Goal: Task Accomplishment & Management: Manage account settings

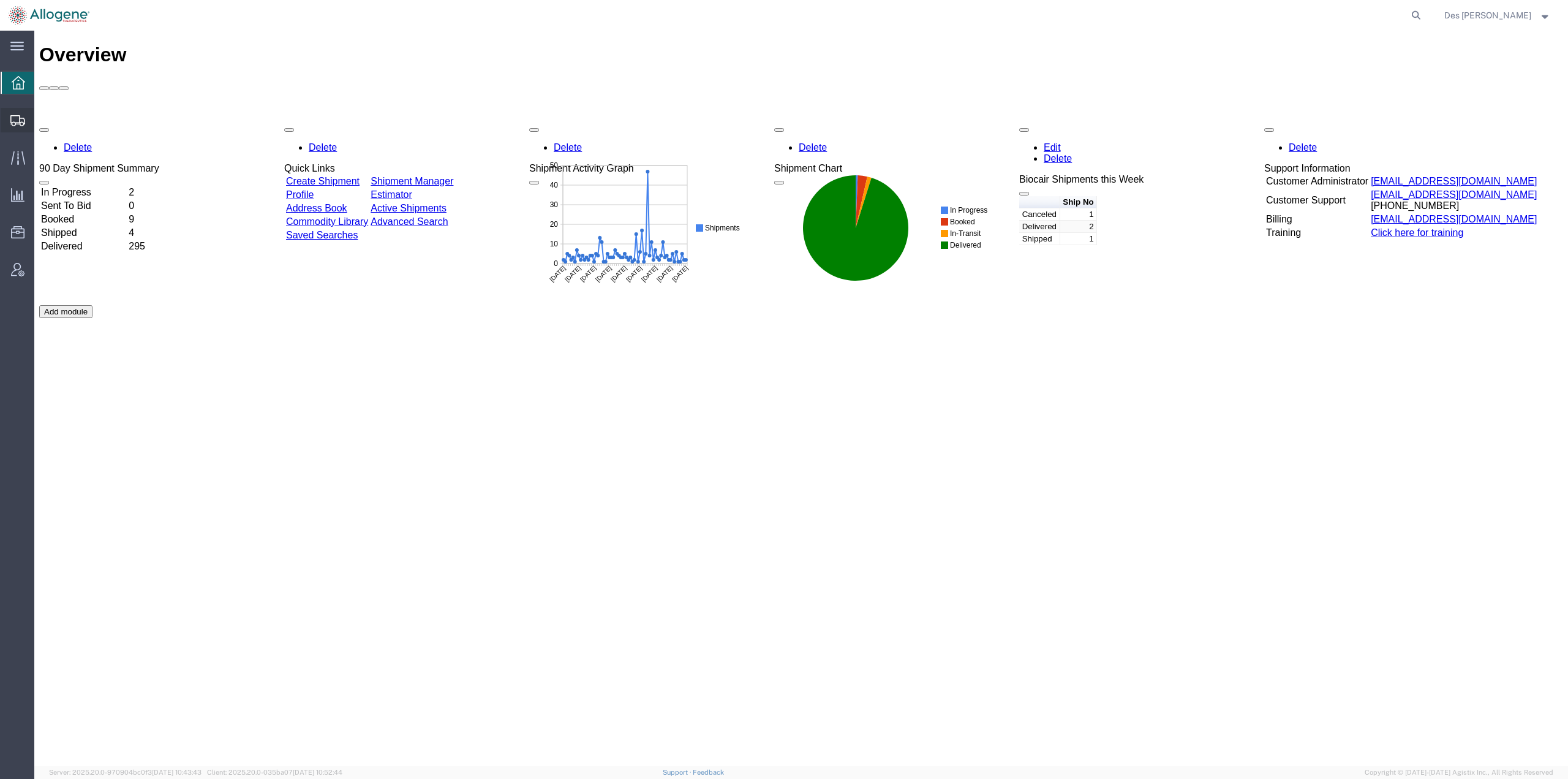
click at [42, 118] on span "Shipments" at bounding box center [37, 120] width 8 height 24
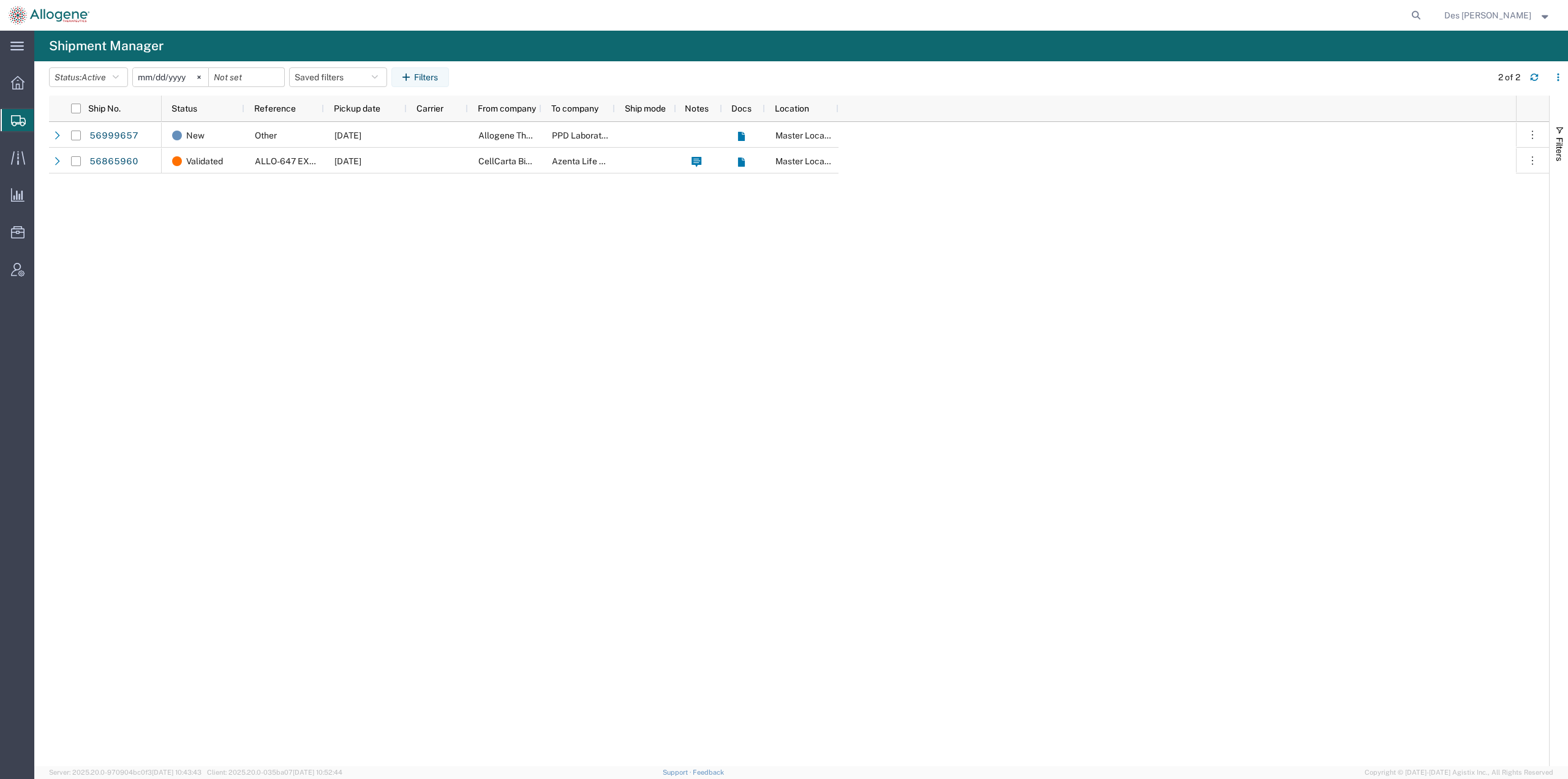
click at [467, 371] on div "New Other [DATE] Allogene Therapeutics PPD Laboratory Master Location Validated…" at bounding box center [838, 444] width 1354 height 644
drag, startPoint x: 127, startPoint y: 136, endPoint x: 23, endPoint y: 153, distance: 105.4
click at [127, 136] on link "56999657" at bounding box center [114, 136] width 50 height 19
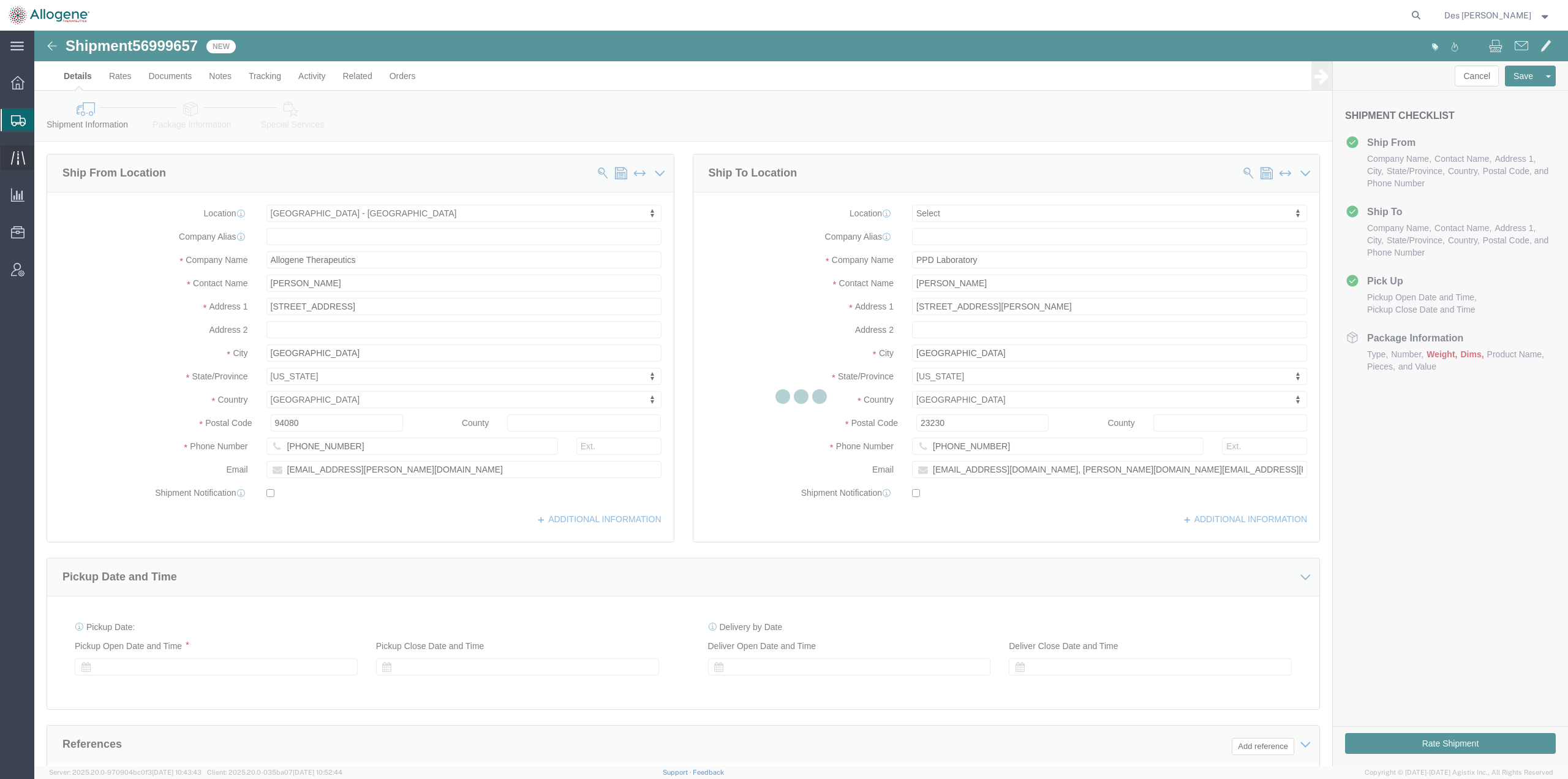
select select "52632"
select select
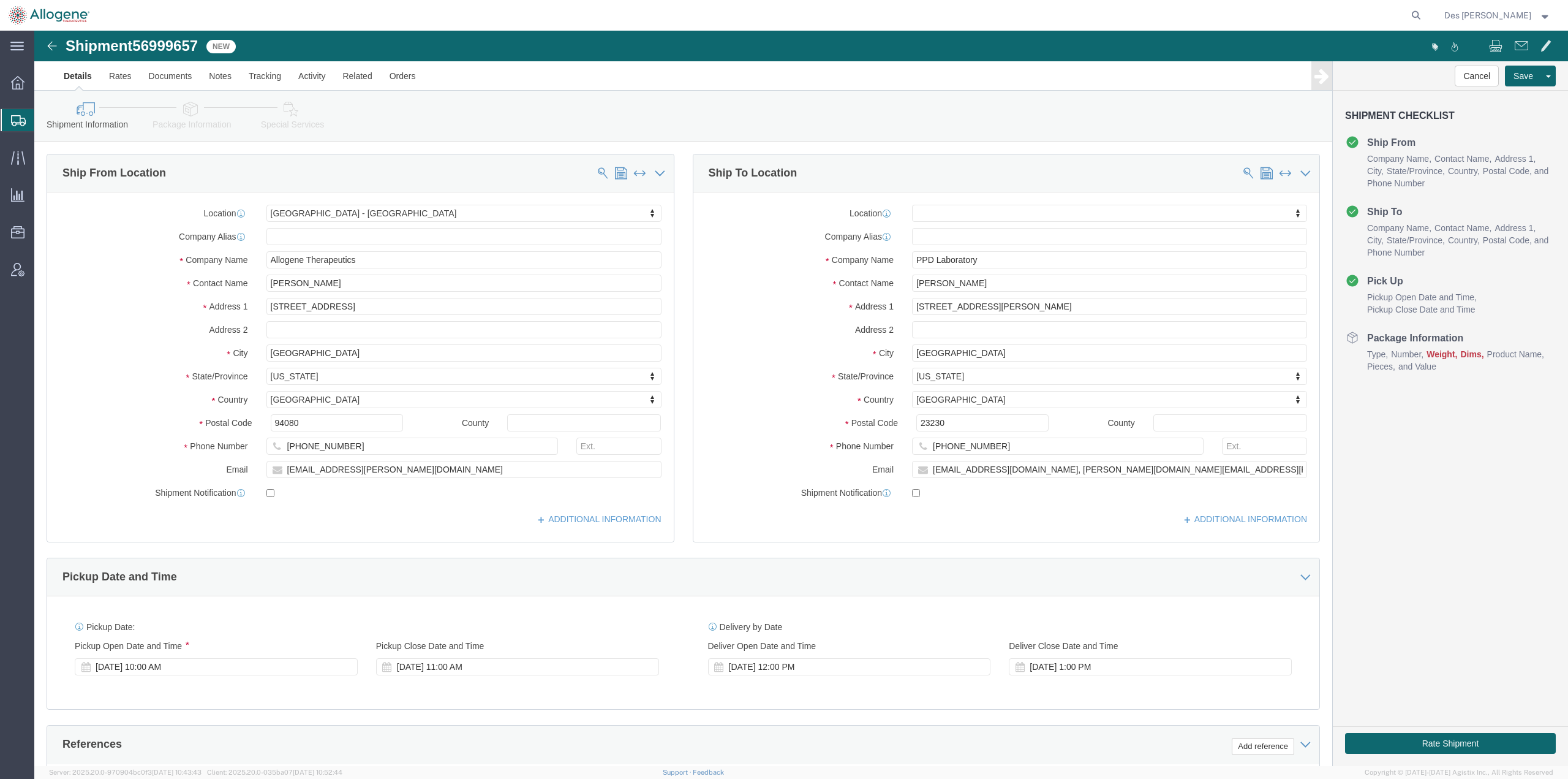
scroll to position [316, 0]
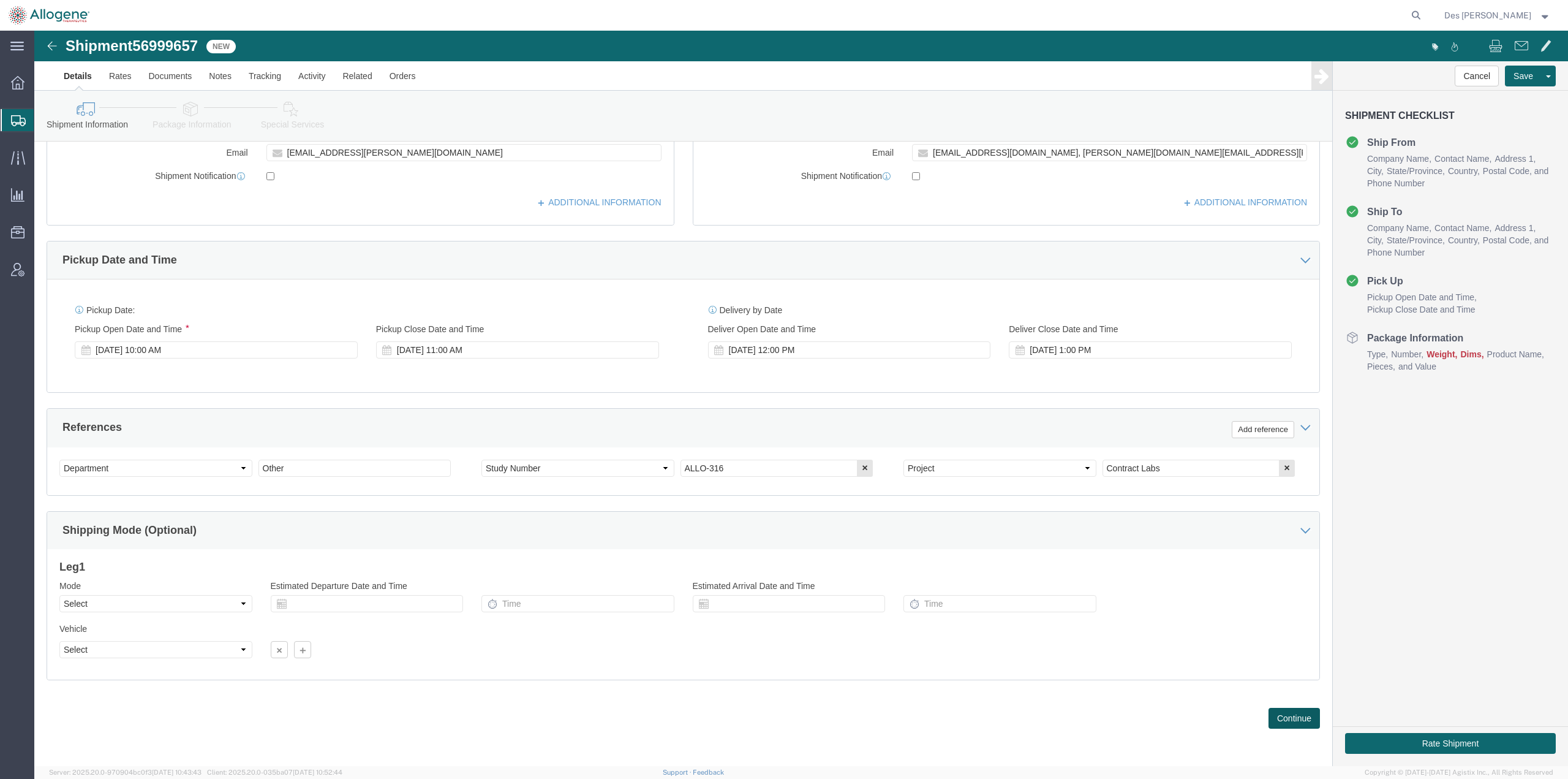
drag, startPoint x: 1236, startPoint y: 688, endPoint x: 1194, endPoint y: 676, distance: 43.7
click button "Continue"
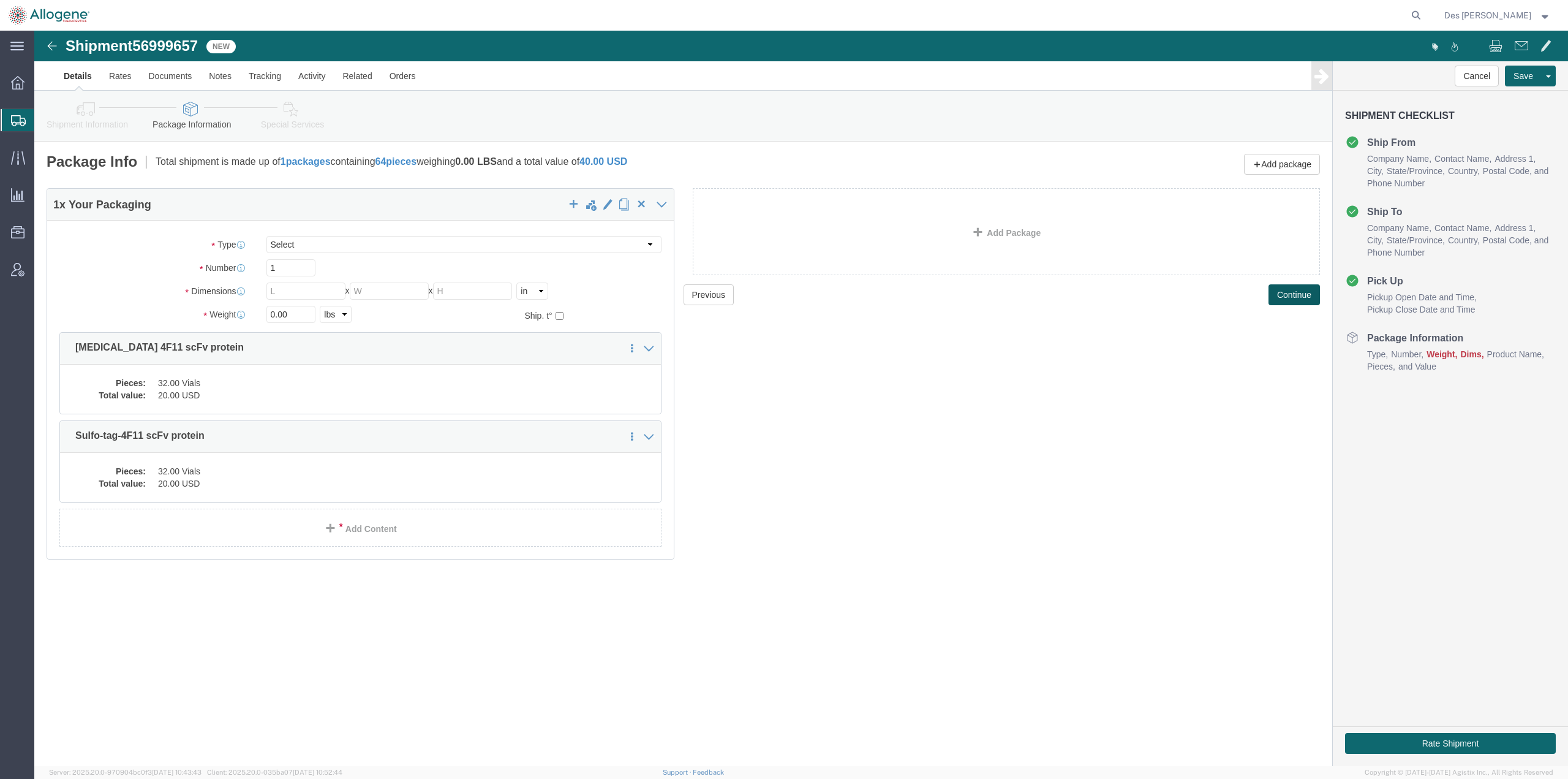
scroll to position [0, 0]
click button "Continue"
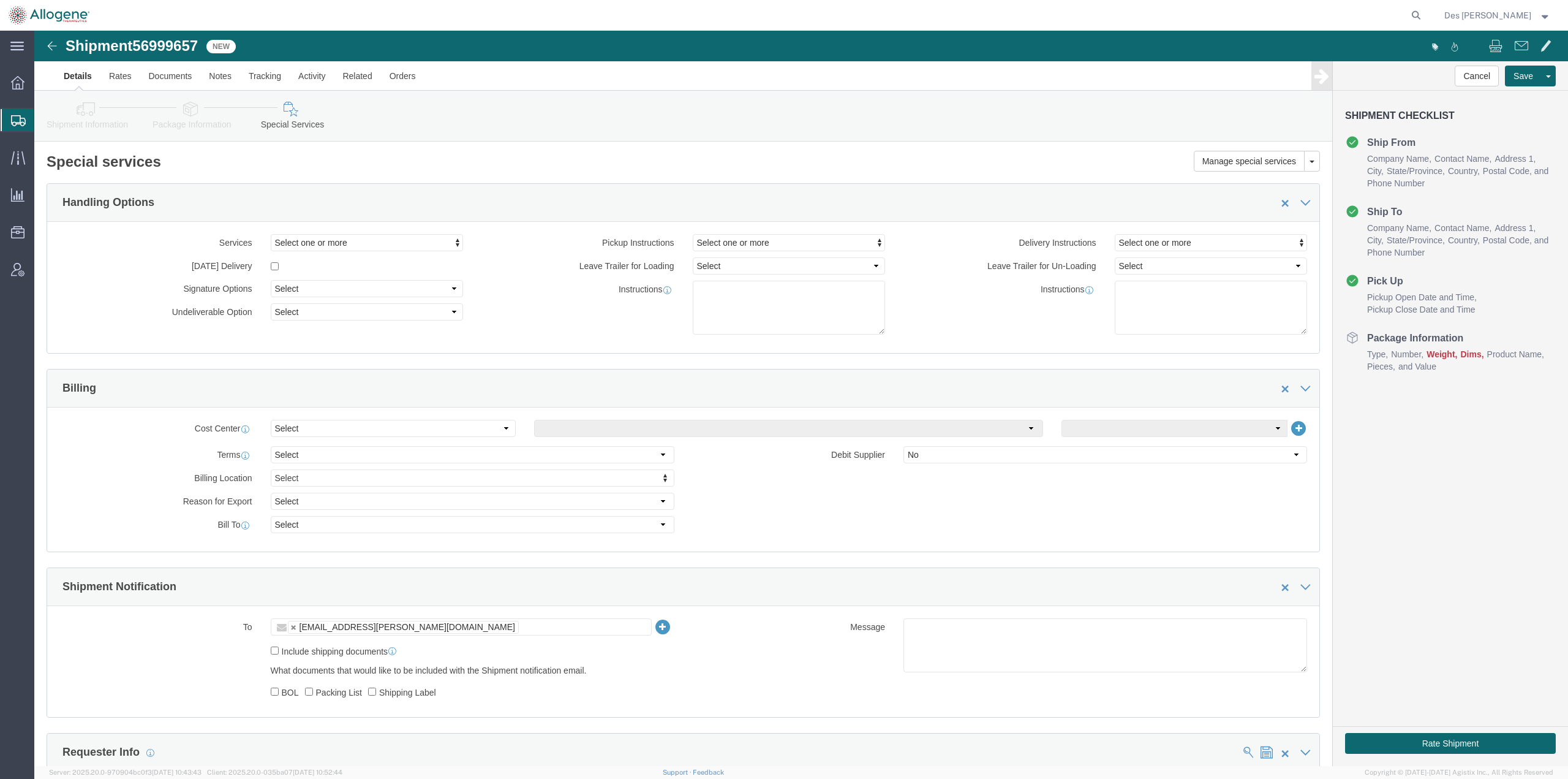
click link "Details"
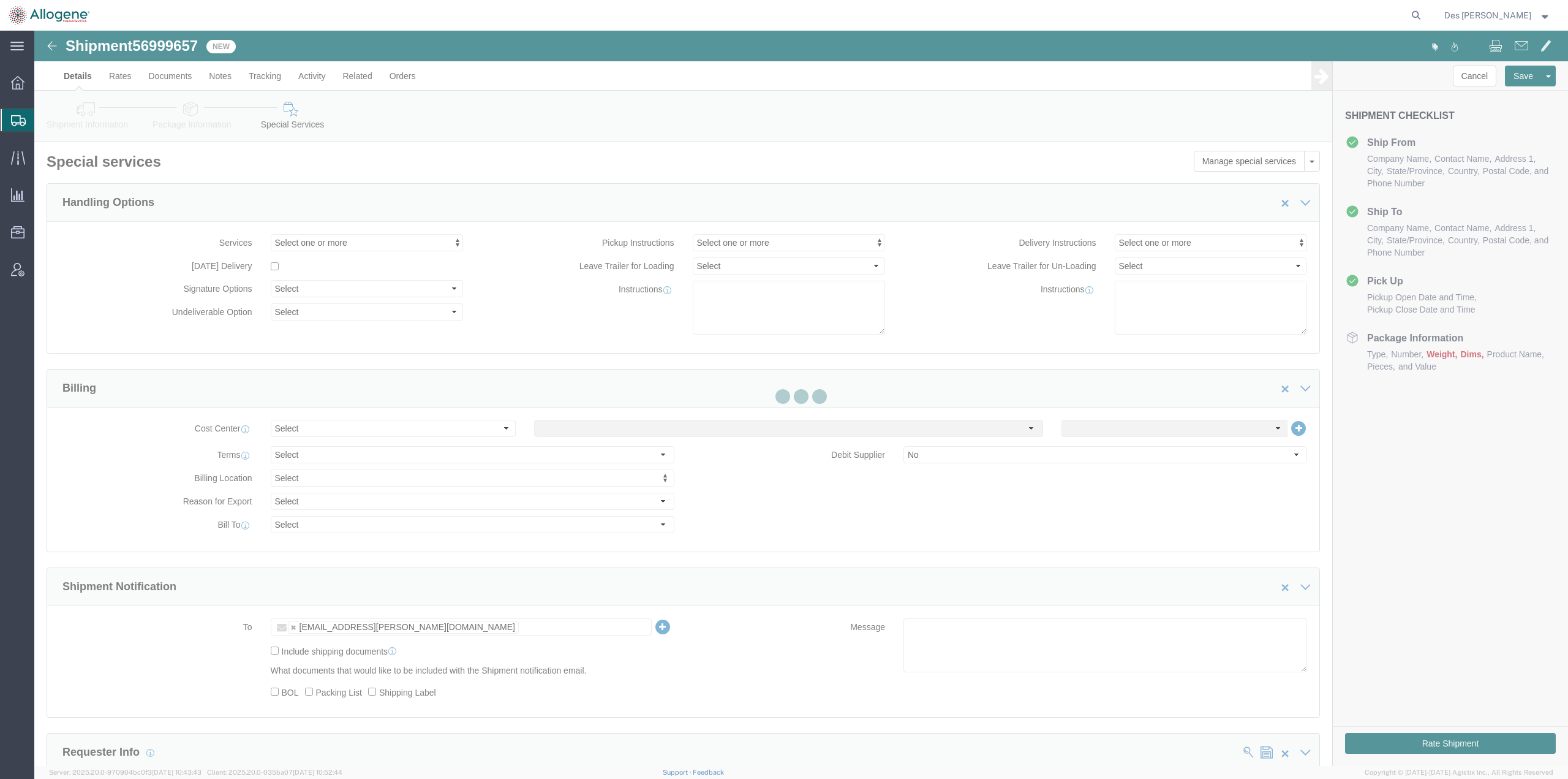
select select "52632"
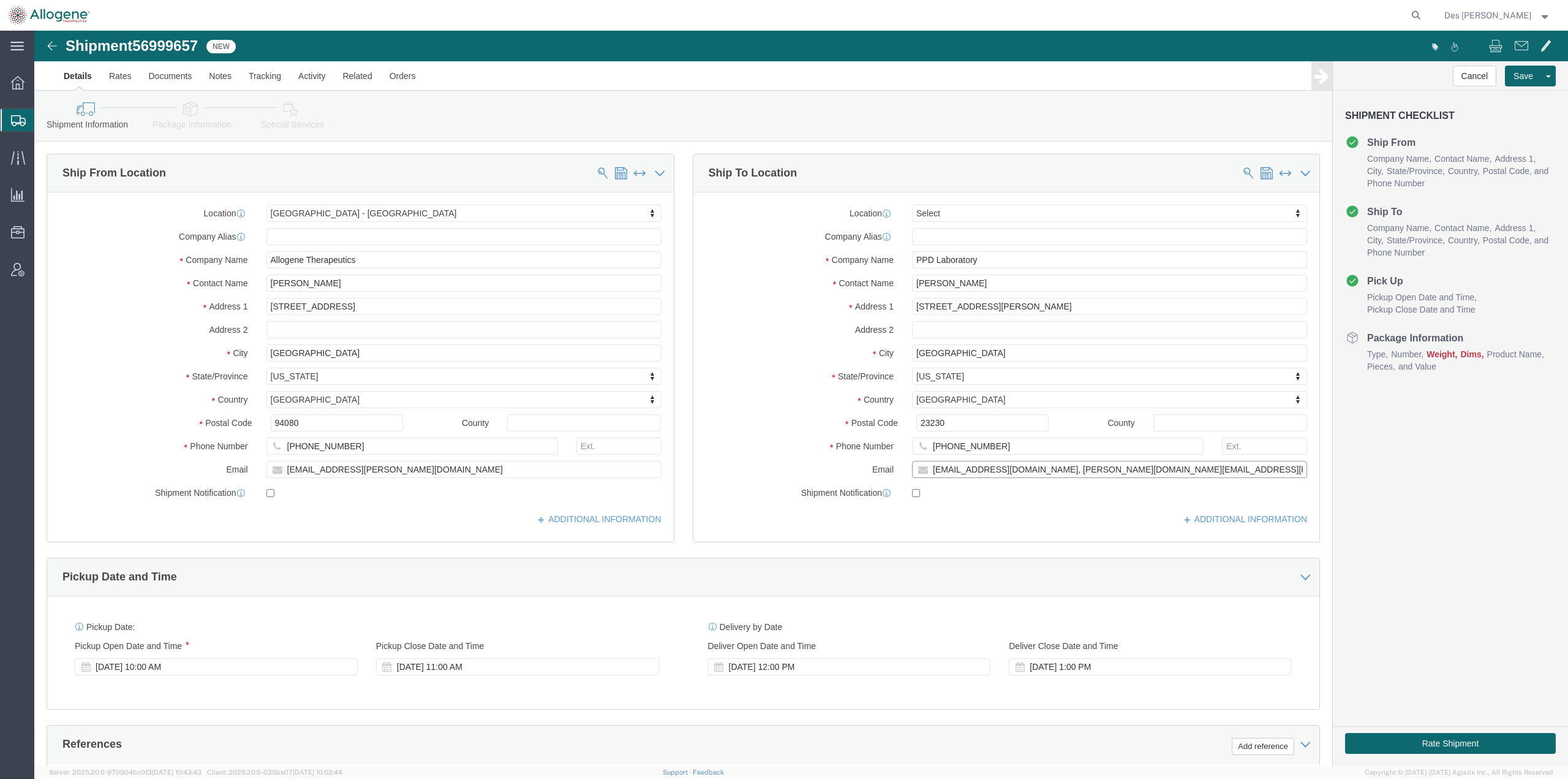
drag, startPoint x: 1007, startPoint y: 438, endPoint x: 889, endPoint y: 428, distance: 118.4
click div "Location Select Select My Profile Location Master Location [GEOGRAPHIC_DATA] [G…"
click input "[EMAIL_ADDRESS][DOMAIN_NAME], [PERSON_NAME][DOMAIN_NAME][EMAIL_ADDRESS][PERSON_…"
drag, startPoint x: 1143, startPoint y: 439, endPoint x: 1015, endPoint y: 439, distance: 128.0
click input "[EMAIL_ADDRESS][DOMAIN_NAME], [PERSON_NAME][DOMAIN_NAME][EMAIL_ADDRESS][PERSON_…"
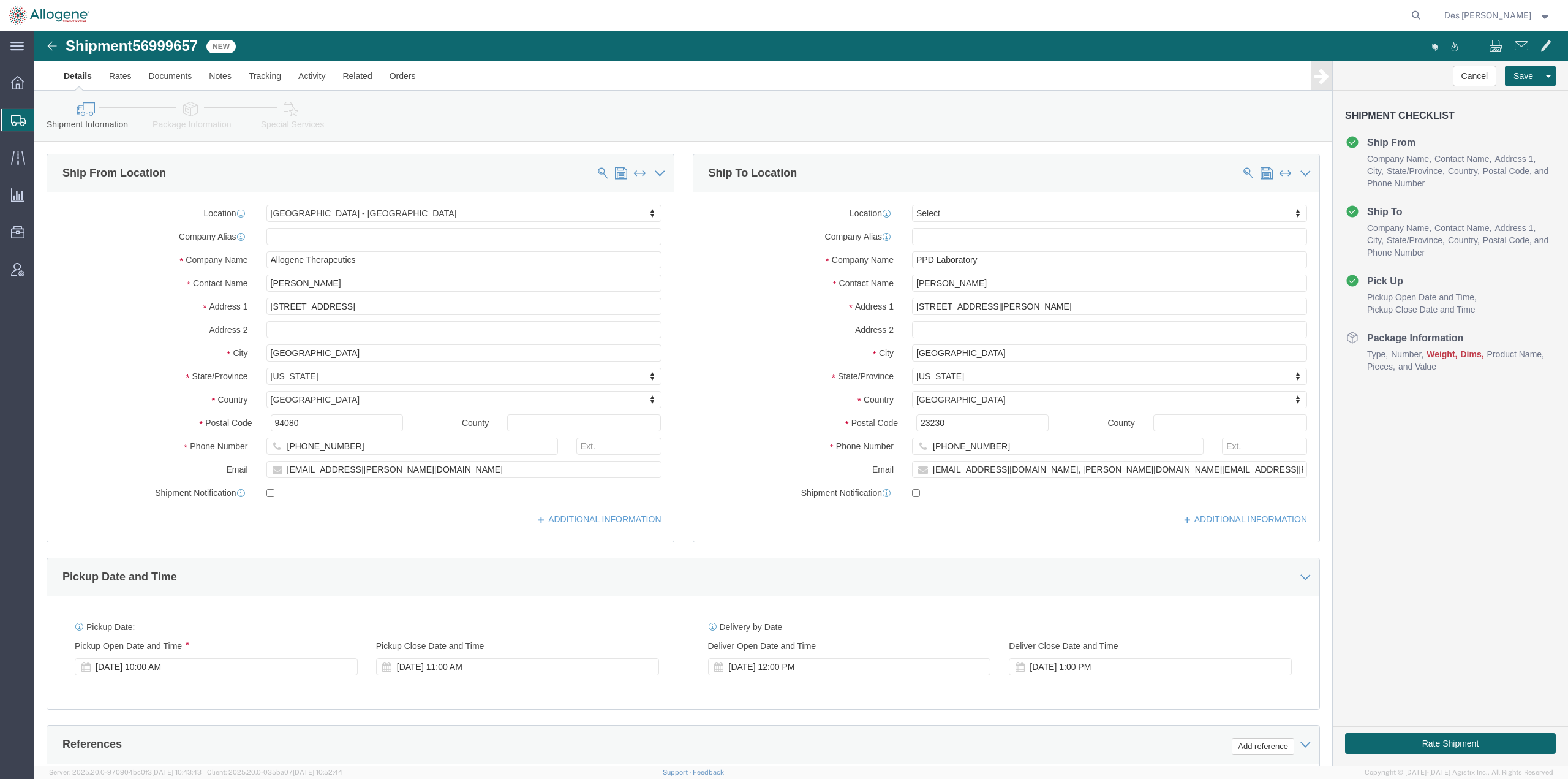
click div "Location Select Select My Profile Location Master Location [GEOGRAPHIC_DATA] [G…"
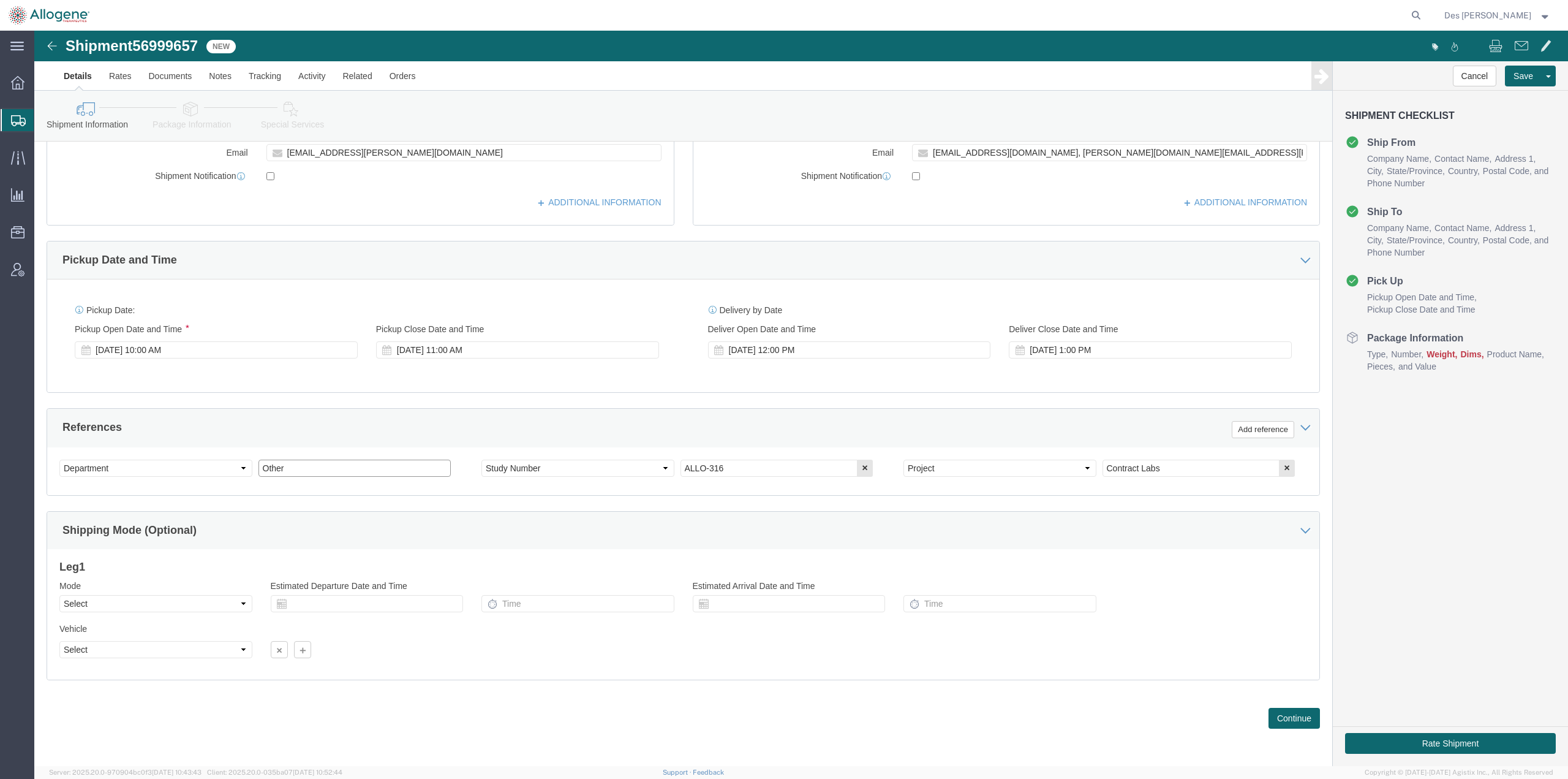
click input "Other"
click button "Continue"
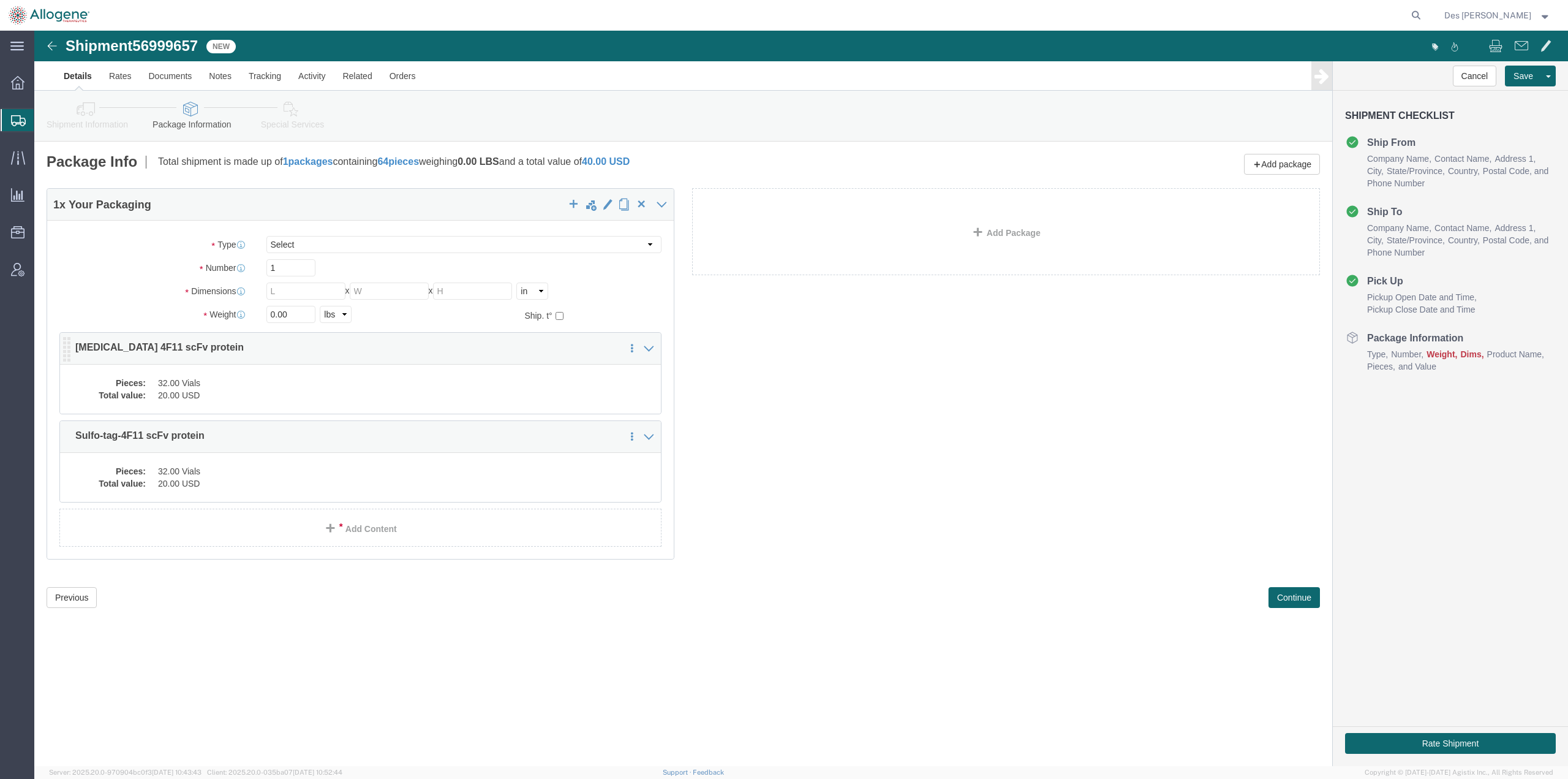
click dd "32.00 Vials"
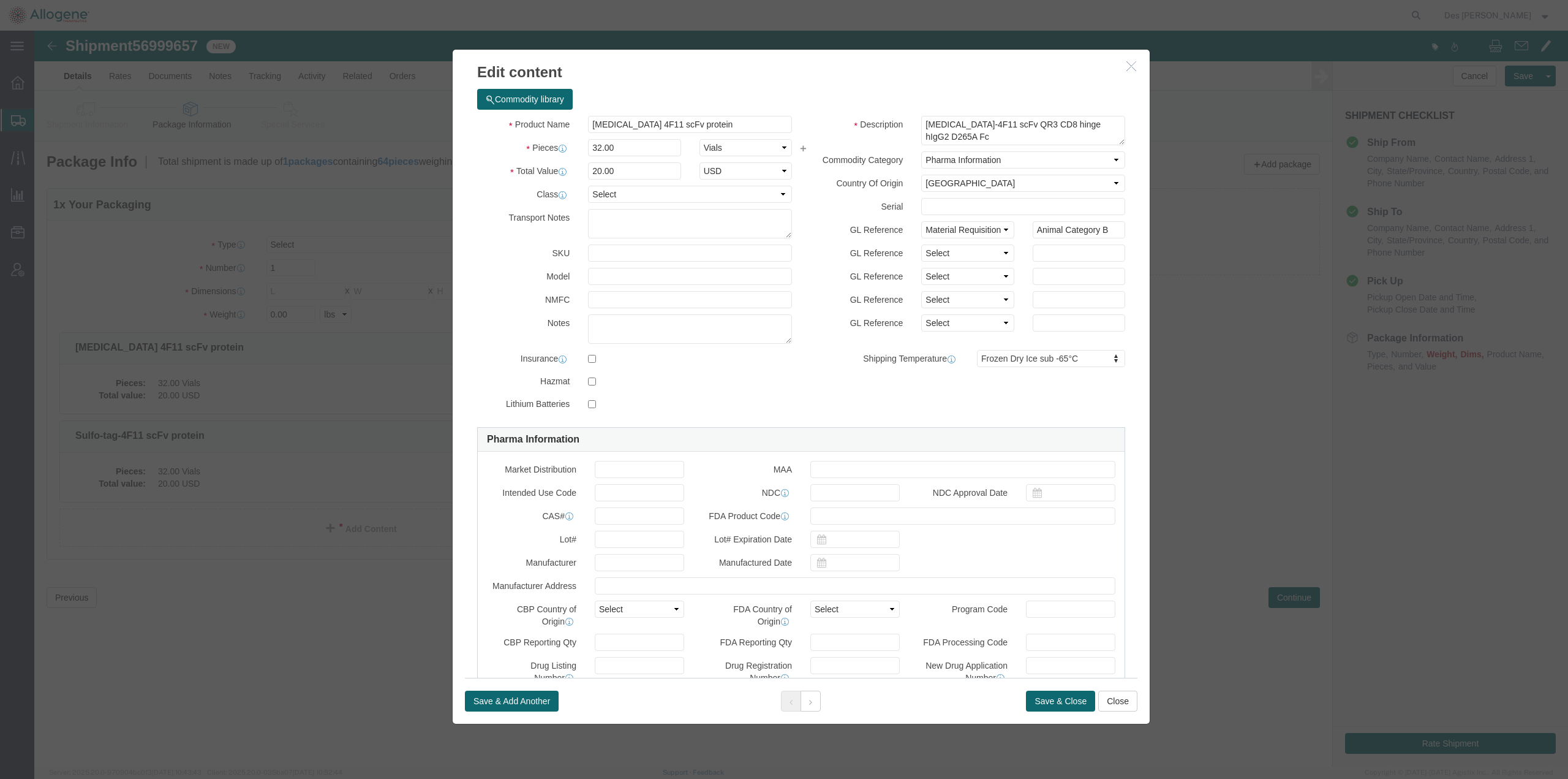
click div
click icon "button"
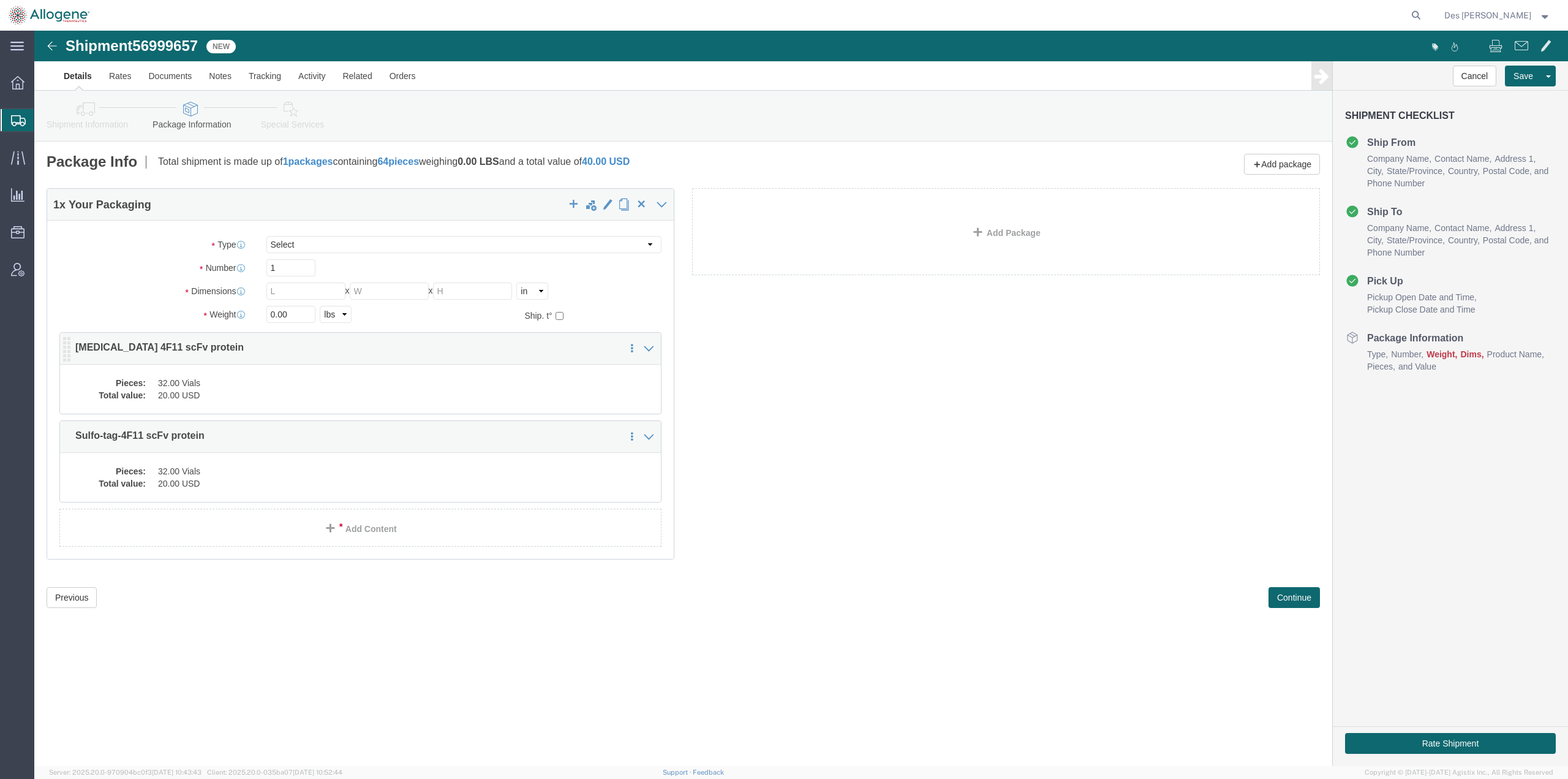
click dd "32.00 Vials"
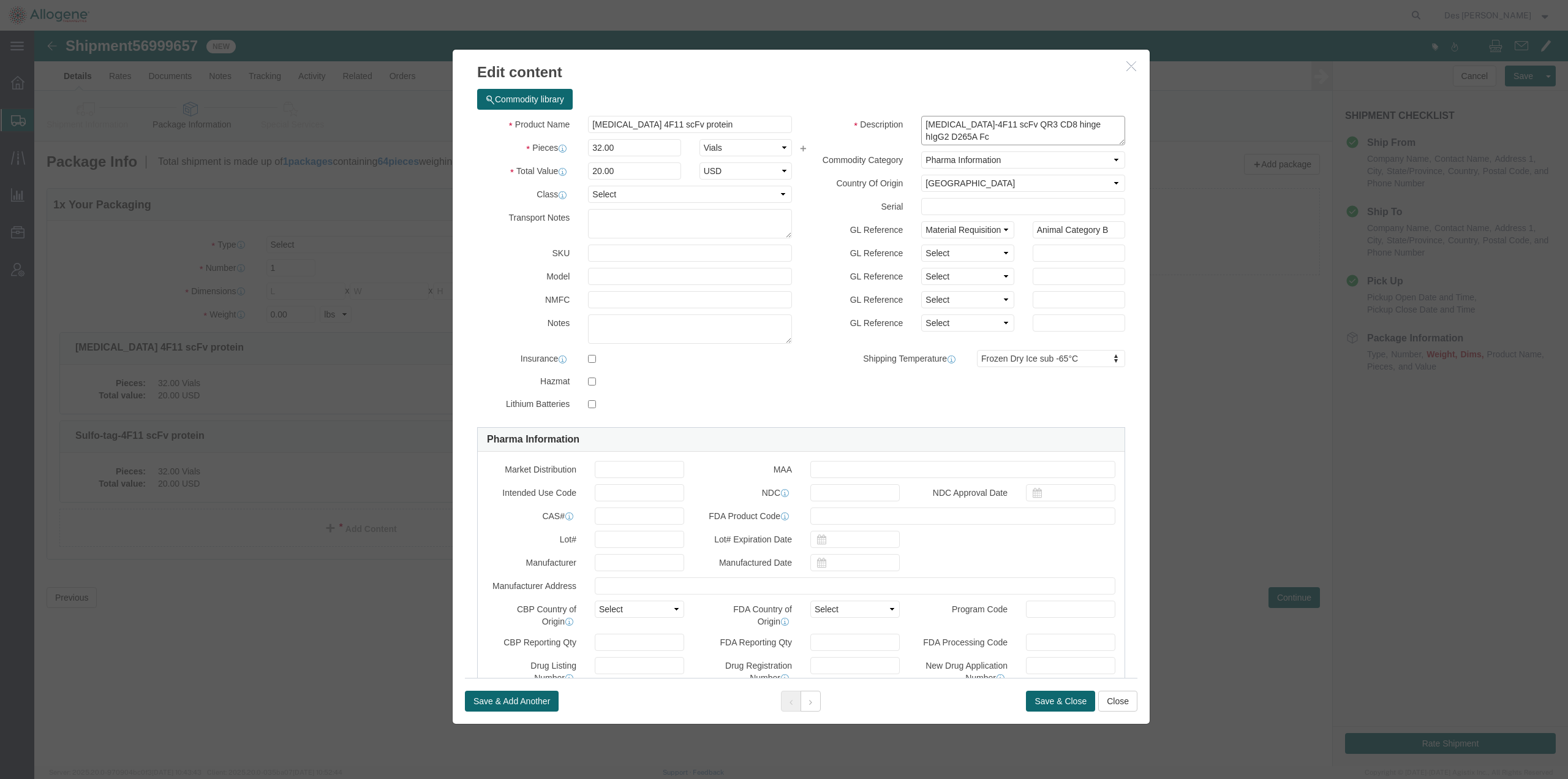
drag, startPoint x: 886, startPoint y: 93, endPoint x: 1108, endPoint y: 87, distance: 222.1
click div "Commodity library Product Name [MEDICAL_DATA] 4F11 scFv protein Pieces 32.00 Se…"
drag, startPoint x: 663, startPoint y: 91, endPoint x: 537, endPoint y: 94, distance: 126.0
click div "Product Name [MEDICAL_DATA] 4F11 scFv protein"
click icon
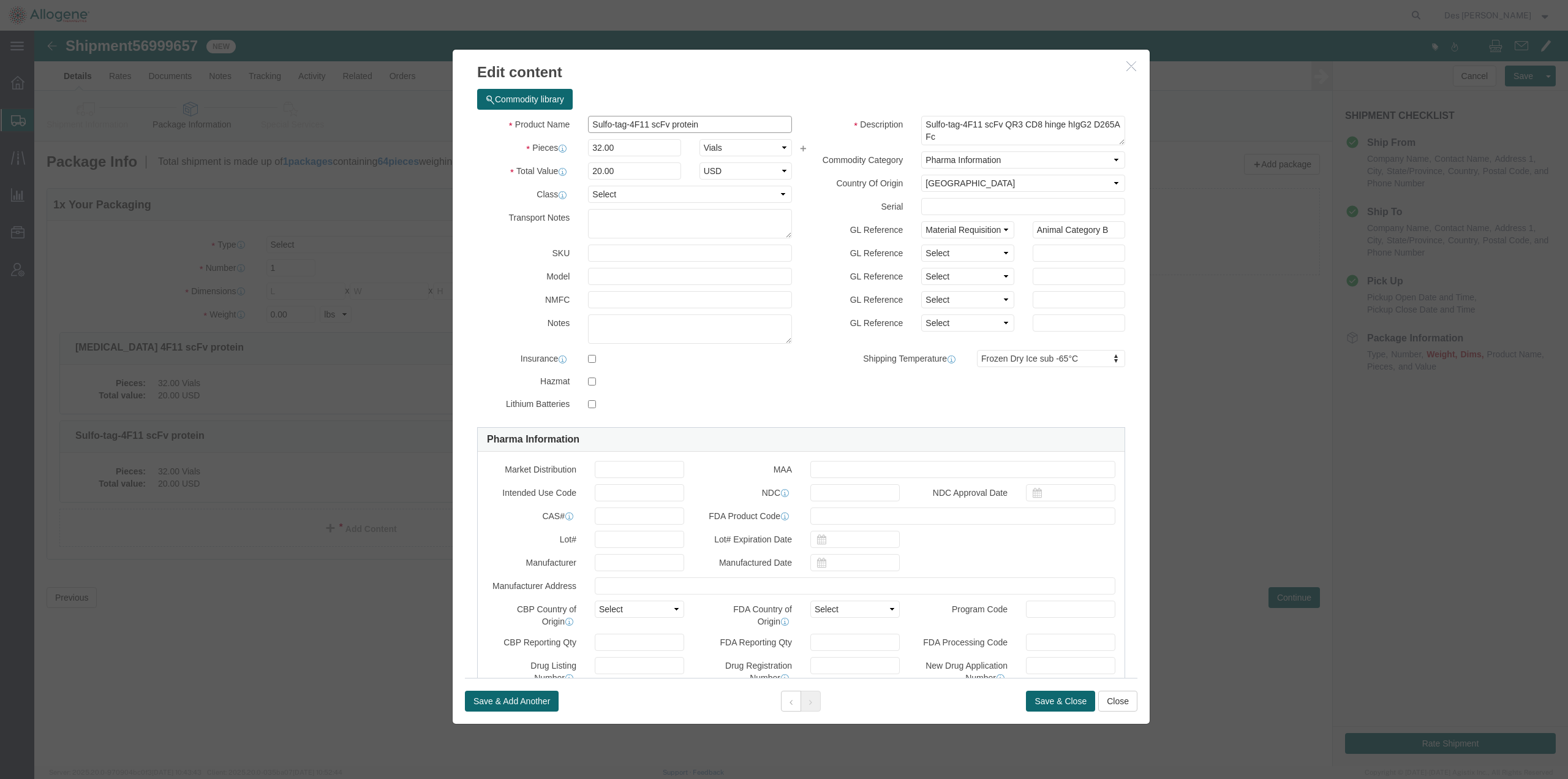
drag, startPoint x: 671, startPoint y: 94, endPoint x: 548, endPoint y: 91, distance: 123.0
click div "Sulfo-tag-4F11 scFv protein"
drag, startPoint x: 1095, startPoint y: 35, endPoint x: 1101, endPoint y: 32, distance: 6.7
click icon "button"
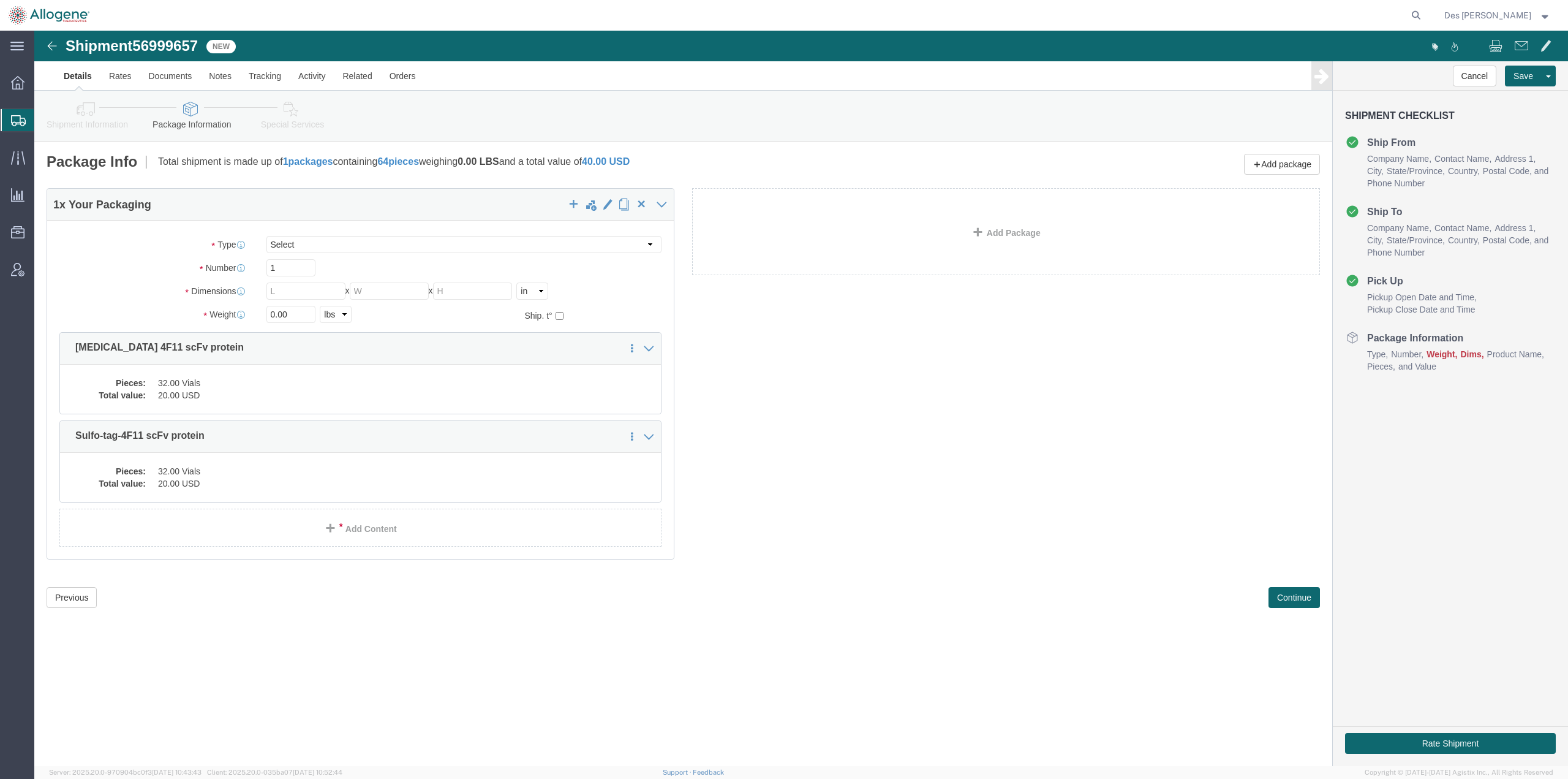
click link "Details"
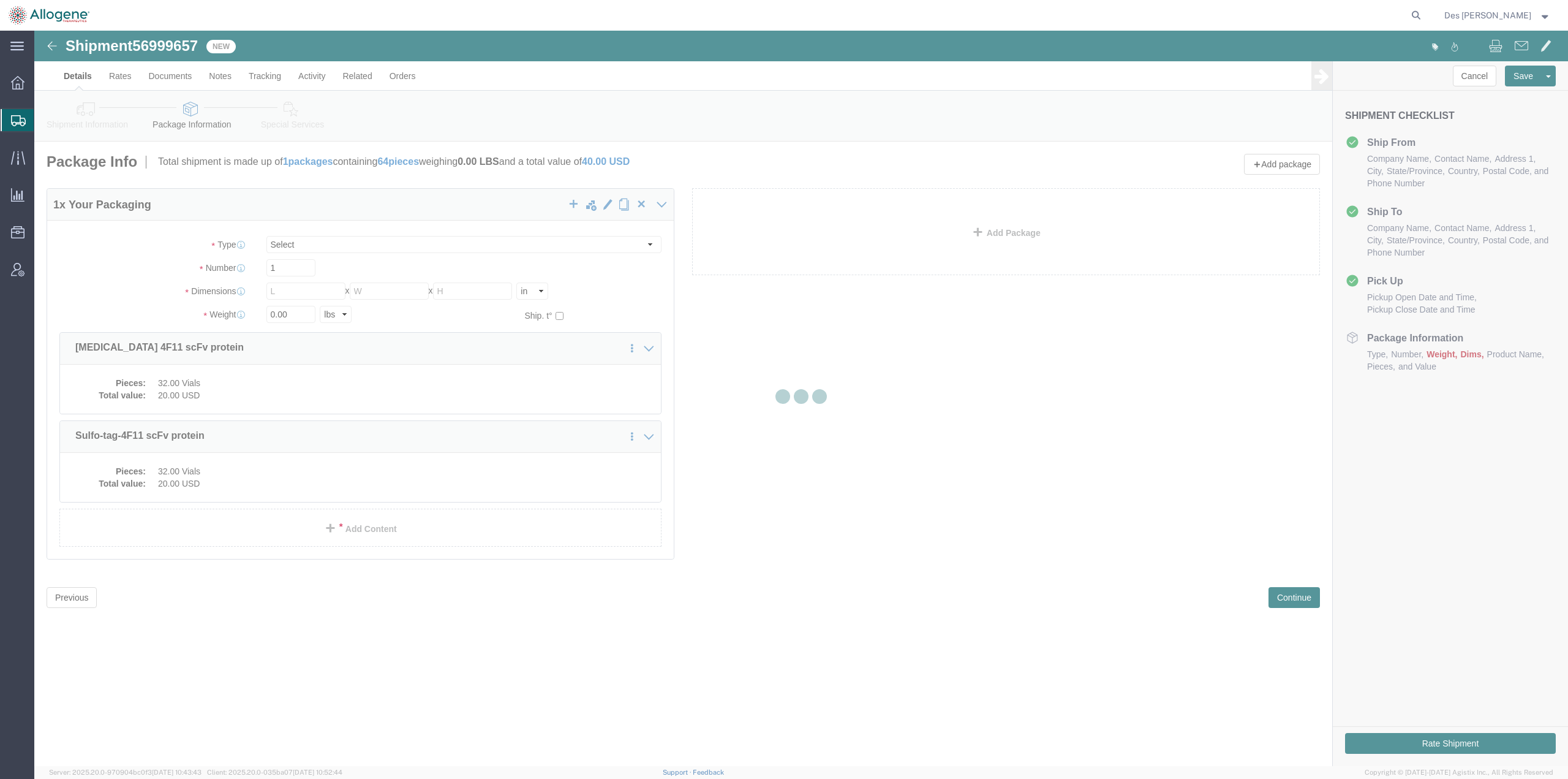
select select "52632"
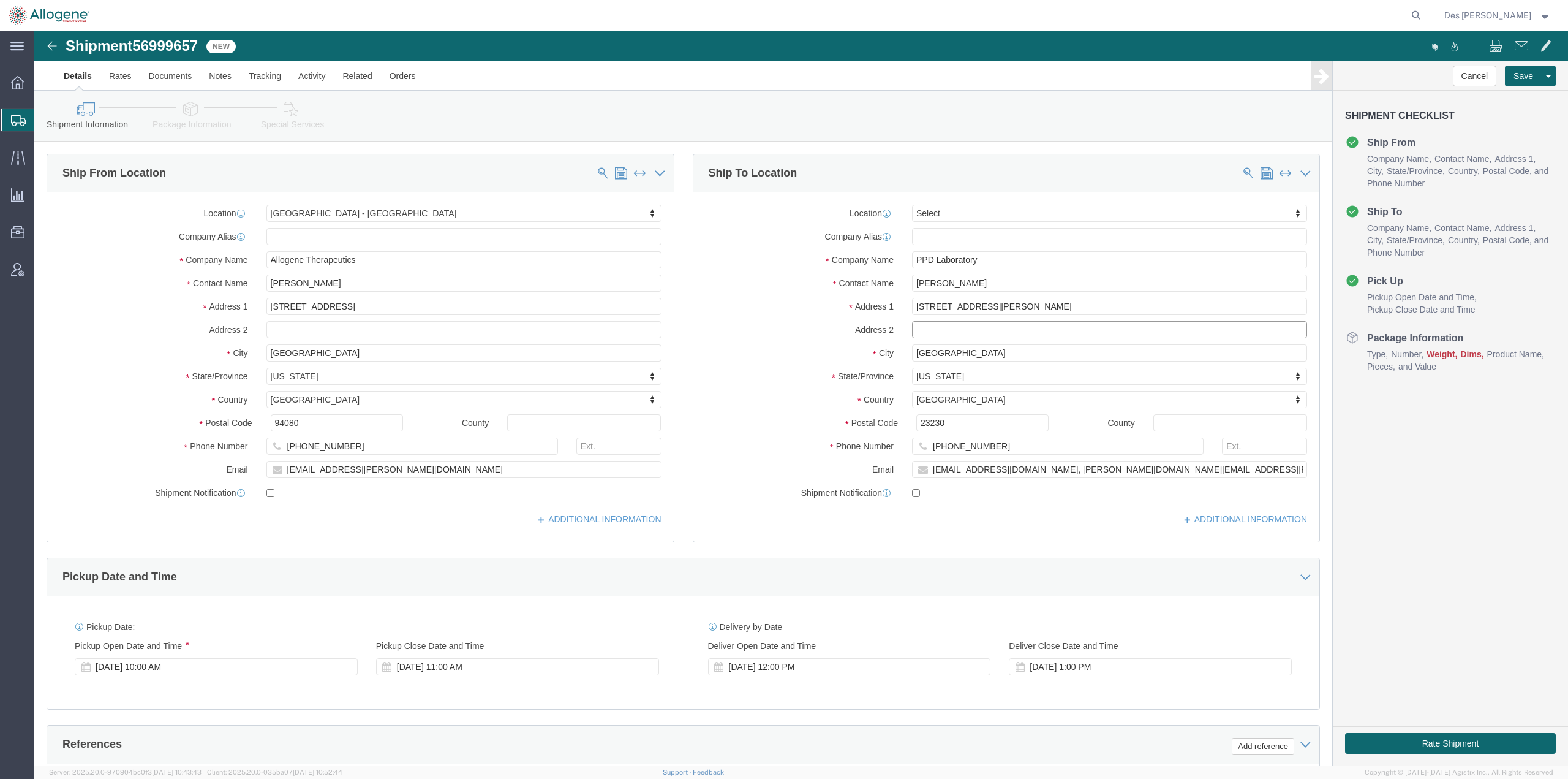
drag, startPoint x: 1069, startPoint y: 303, endPoint x: 1076, endPoint y: 446, distance: 143.2
click input "text"
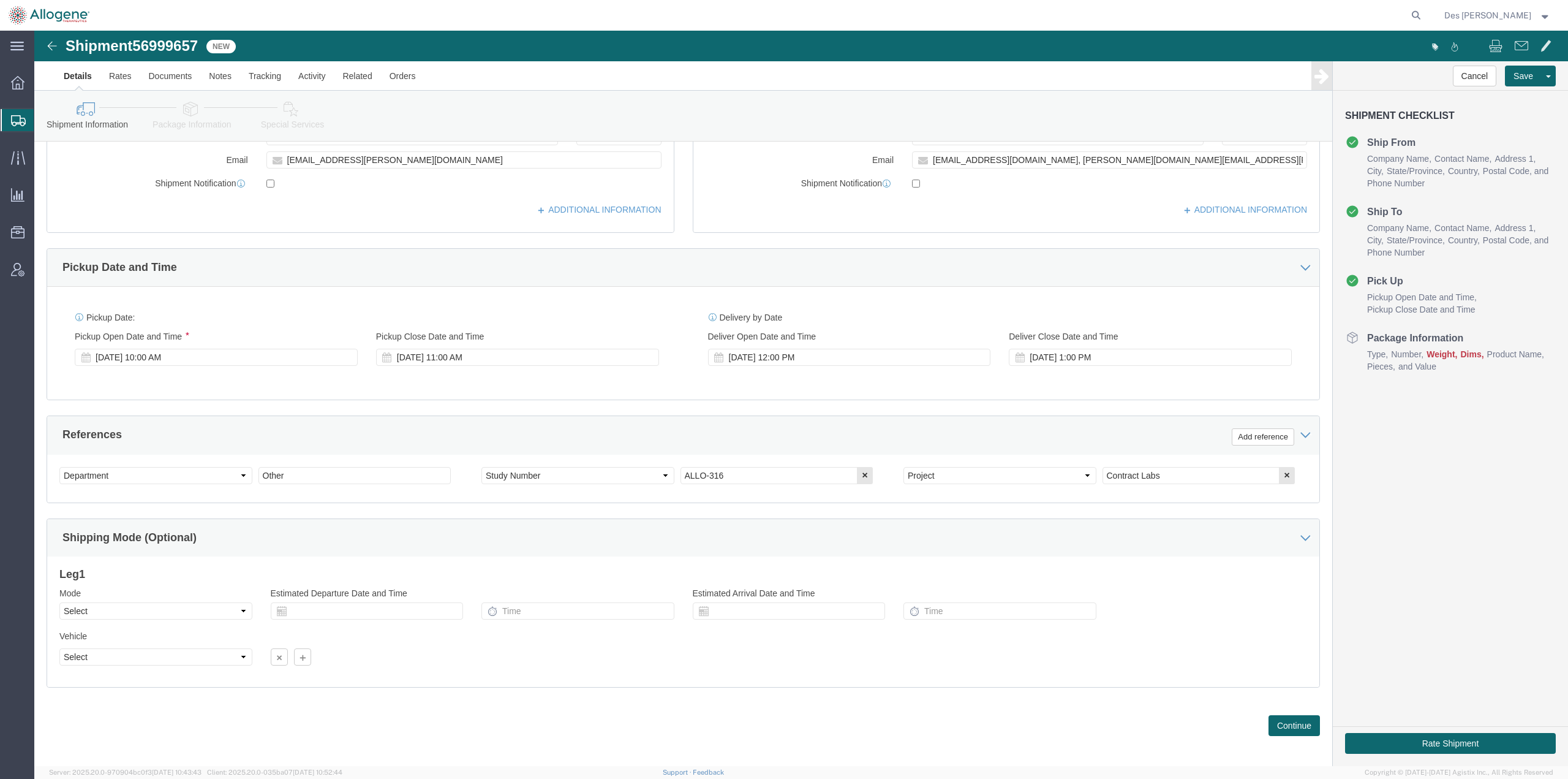
scroll to position [316, 0]
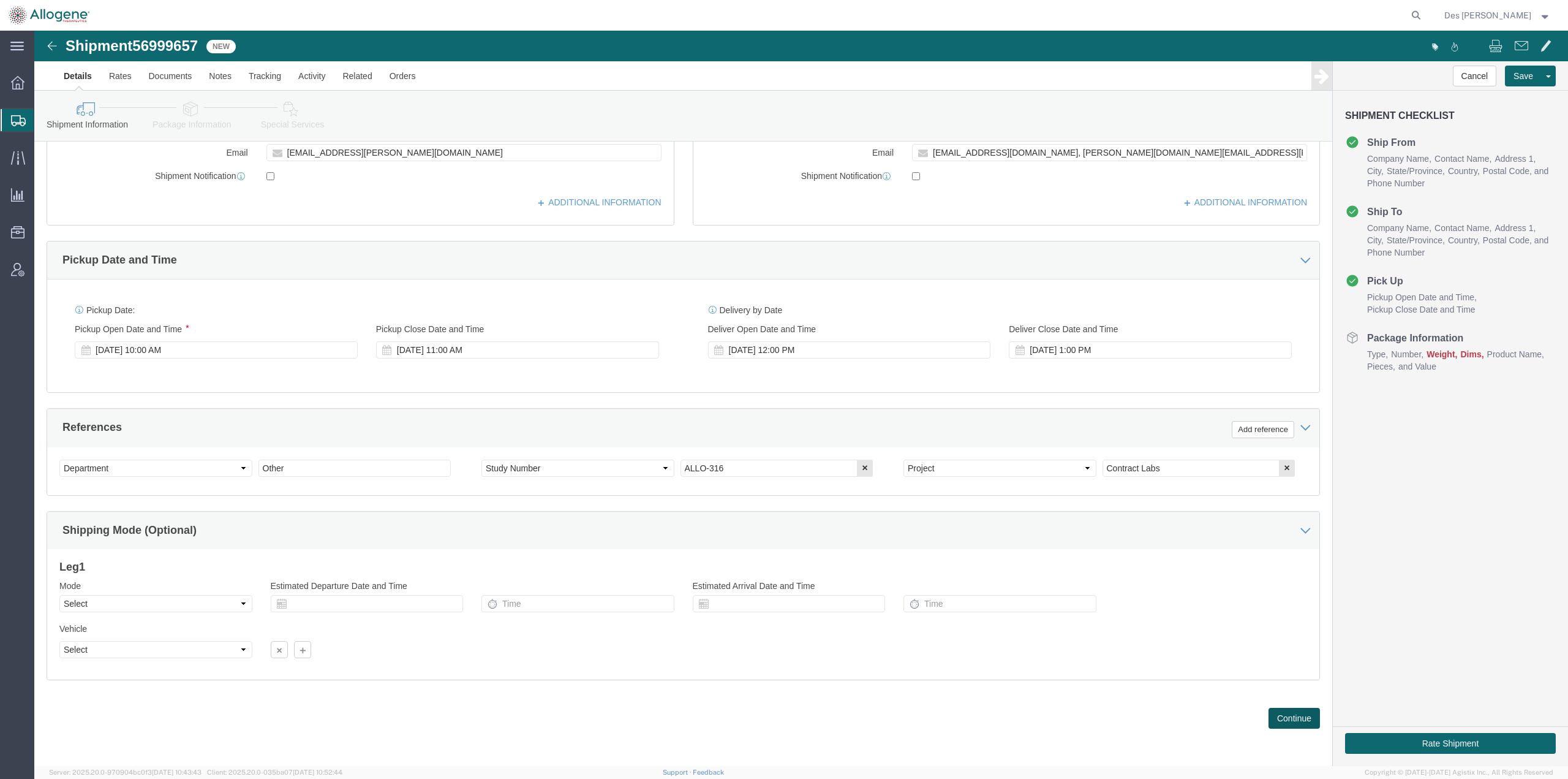
click button "Continue"
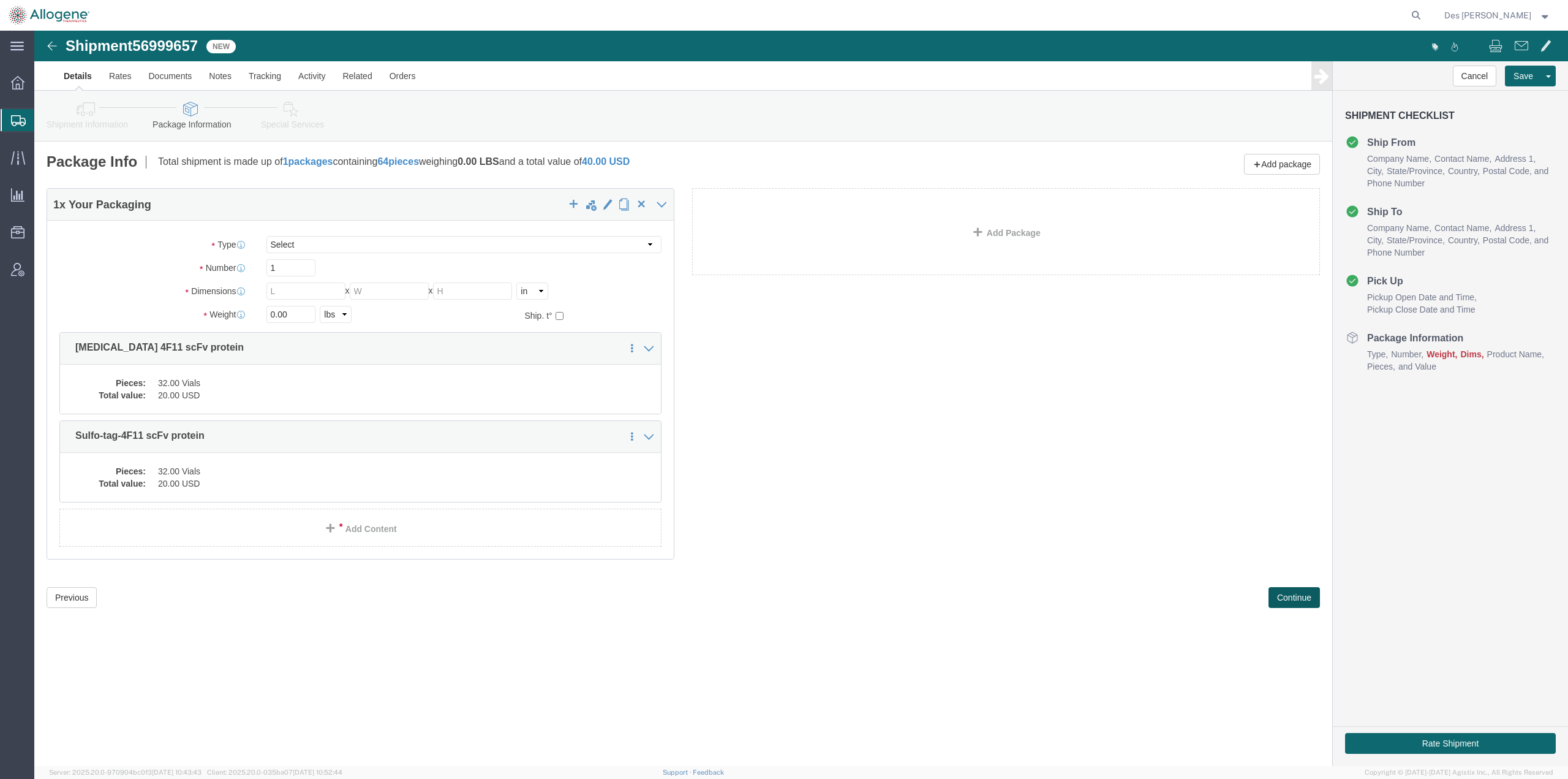
scroll to position [0, 0]
drag, startPoint x: 354, startPoint y: 576, endPoint x: 336, endPoint y: 541, distance: 39.4
click div "Previous Continue"
click at [44, 116] on span "Shipments" at bounding box center [38, 120] width 10 height 24
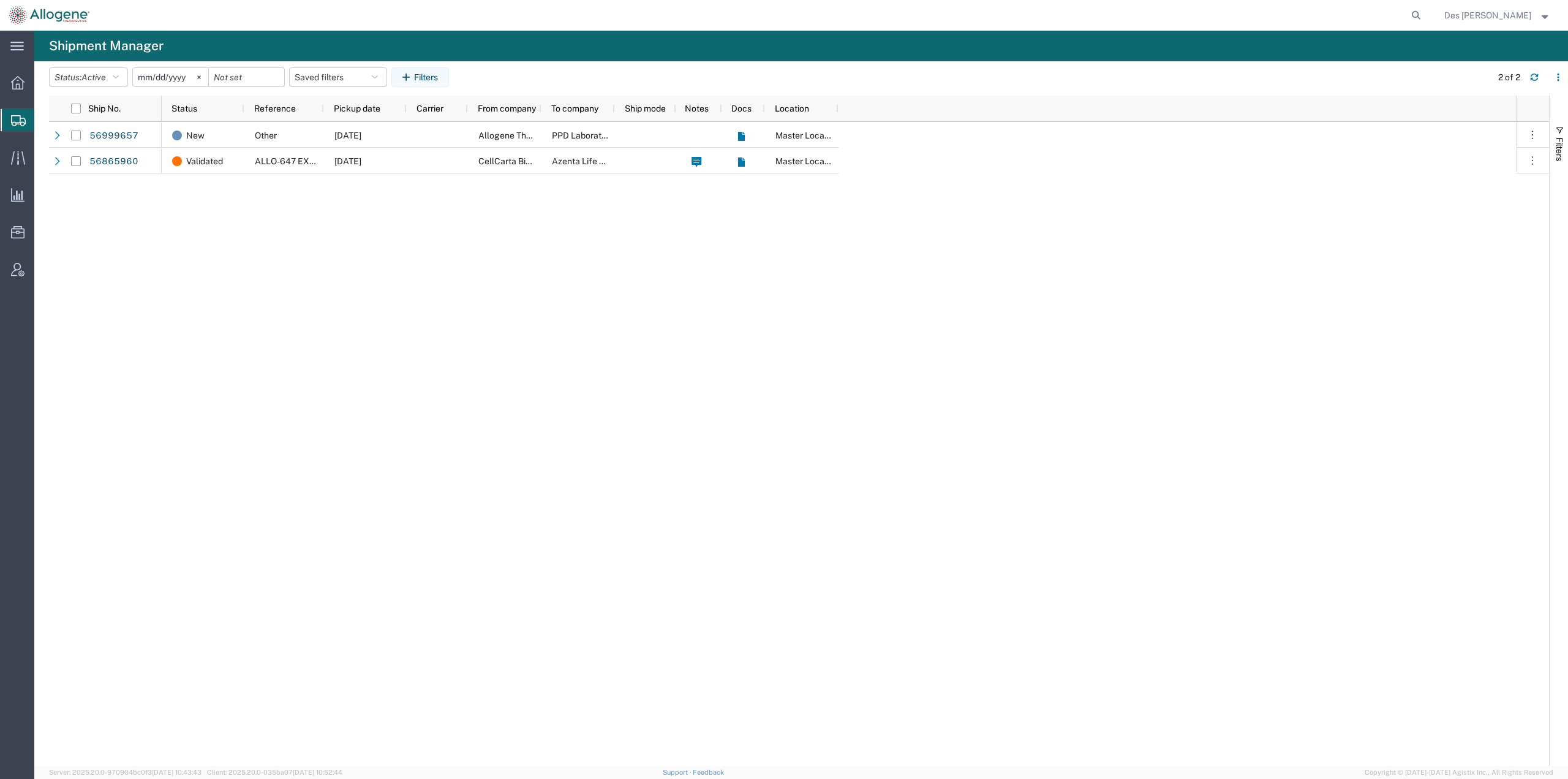
click at [501, 323] on div "New Other [DATE] Allogene Therapeutics PPD Laboratory Master Location Validated…" at bounding box center [838, 444] width 1354 height 644
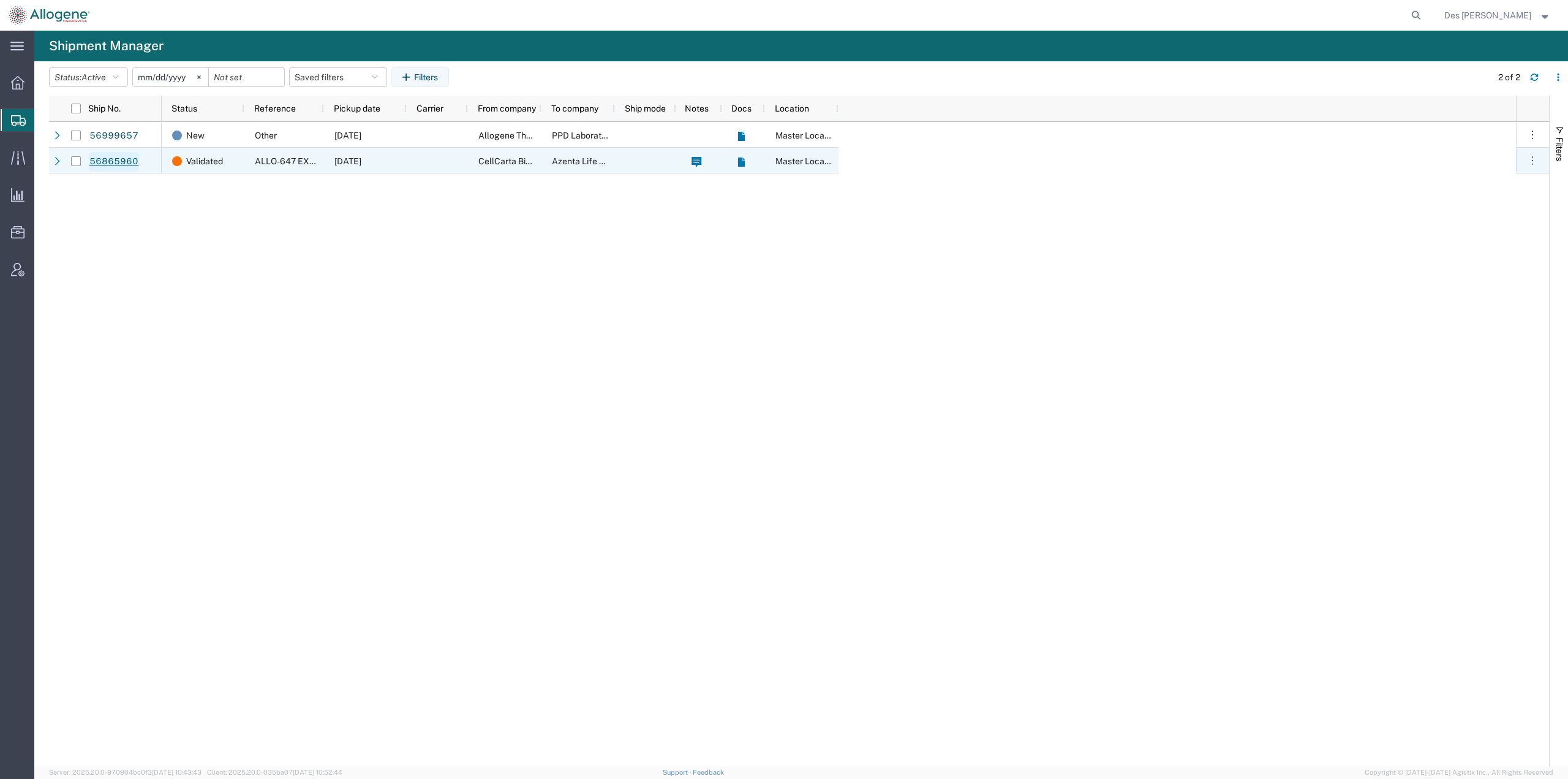
click at [108, 163] on link "56865960" at bounding box center [114, 161] width 50 height 19
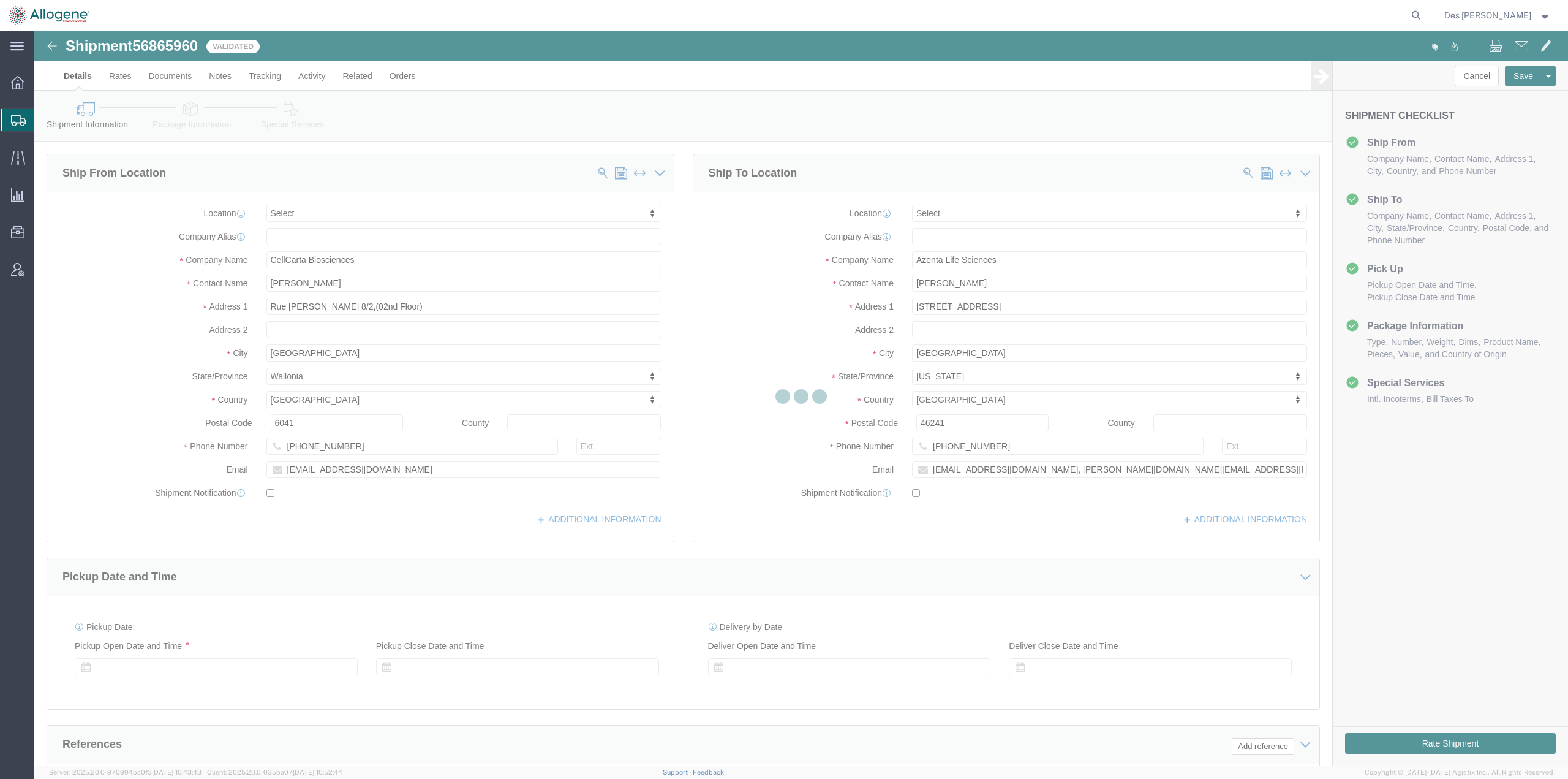
select select
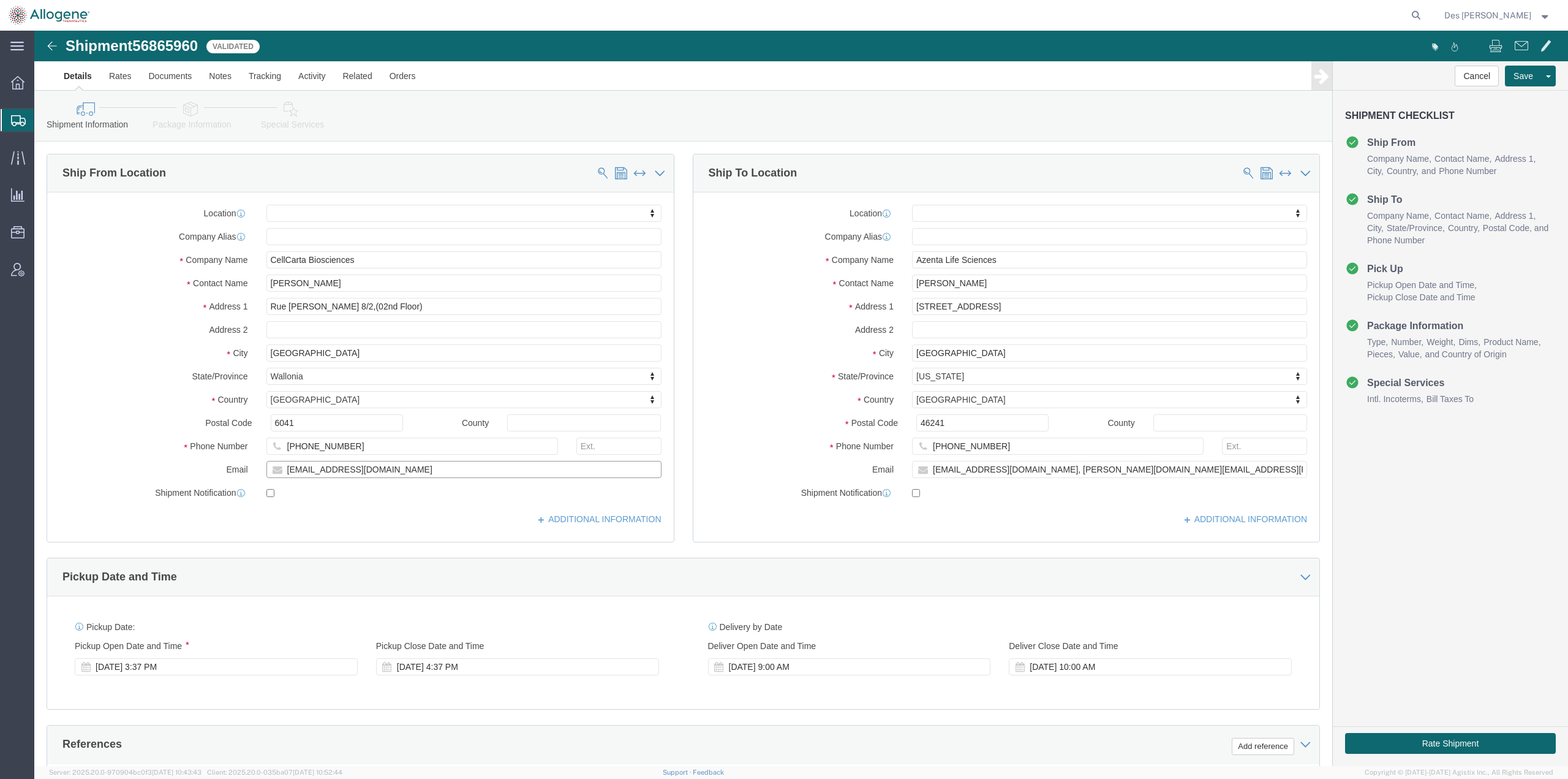
click input "[EMAIL_ADDRESS][DOMAIN_NAME]"
drag, startPoint x: 402, startPoint y: 442, endPoint x: 179, endPoint y: 434, distance: 223.1
click div "Email [EMAIL_ADDRESS][DOMAIN_NAME]"
type input "[EMAIL_ADDRESS][PERSON_NAME][DOMAIN_NAME]"
checkbox input "true"
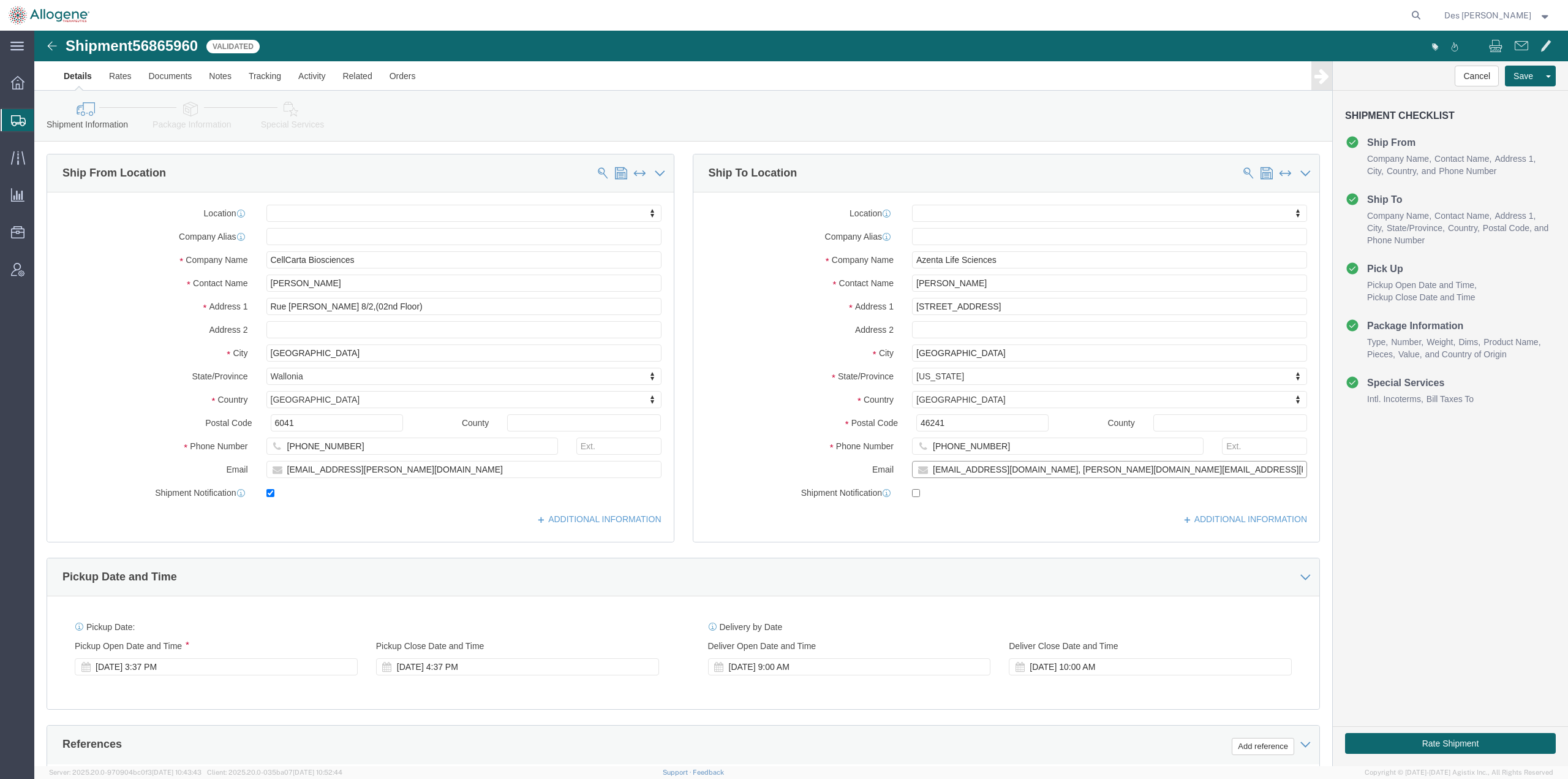
drag, startPoint x: 1097, startPoint y: 438, endPoint x: 874, endPoint y: 434, distance: 223.0
click input "[EMAIL_ADDRESS][DOMAIN_NAME], [PERSON_NAME][DOMAIN_NAME][EMAIL_ADDRESS][PERSON_…"
type input "[EMAIL_ADDRESS][PERSON_NAME][DOMAIN_NAME]"
click div "Location My Profile Location Master Location [GEOGRAPHIC_DATA] [GEOGRAPHIC_DATA…"
click input "checkbox"
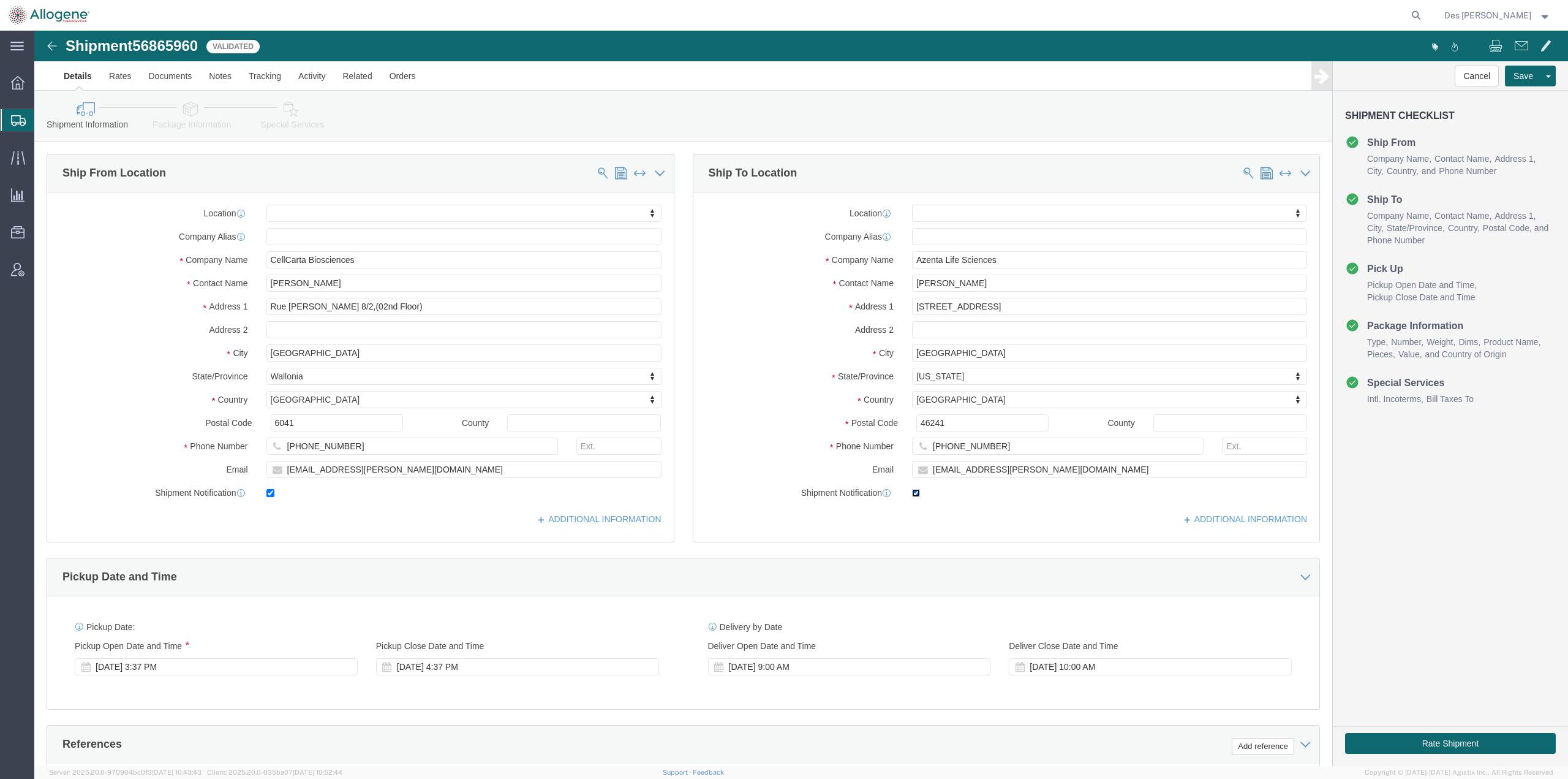
checkbox input "false"
click input "checkbox"
checkbox input "false"
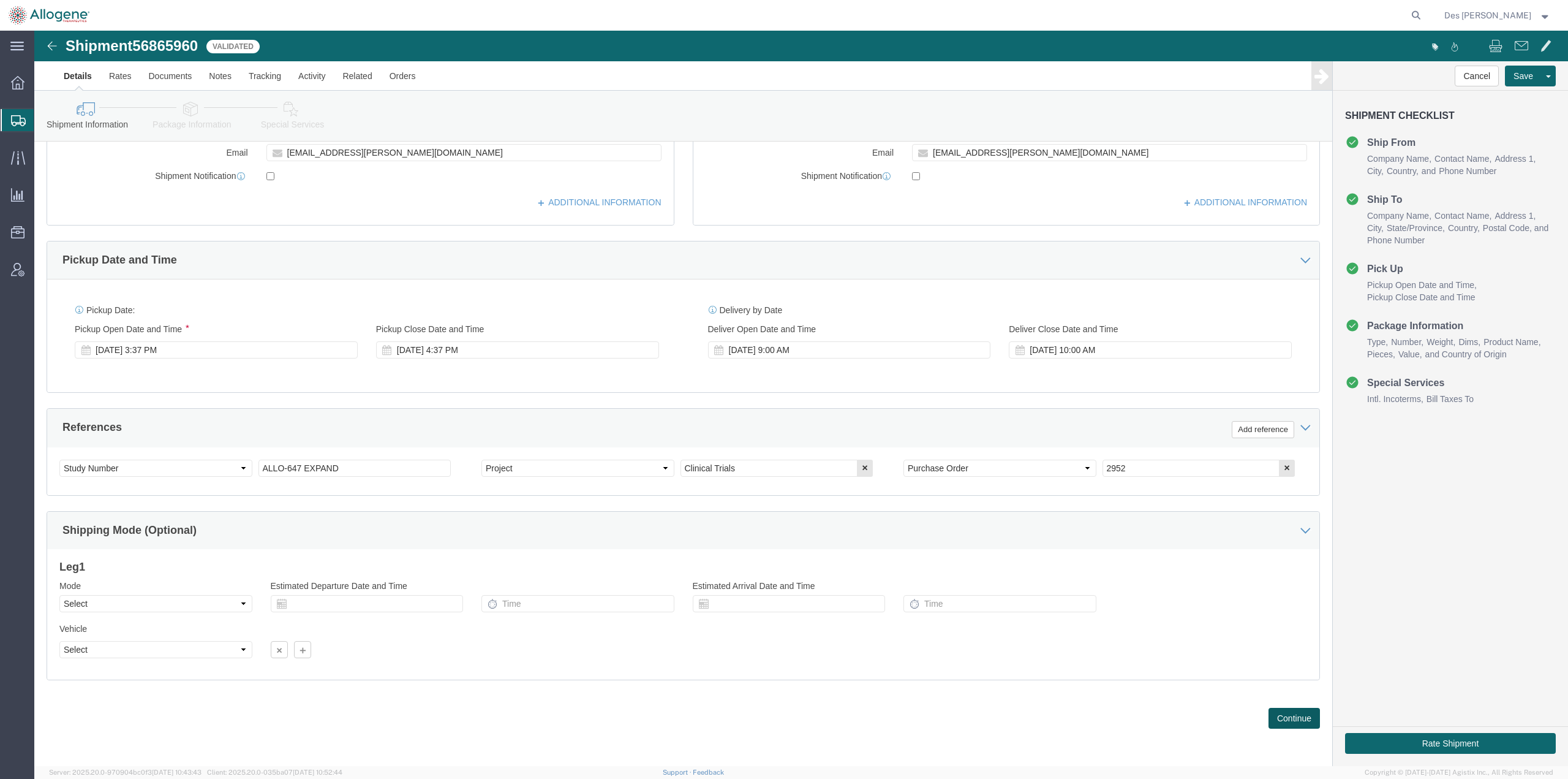
click button "Continue"
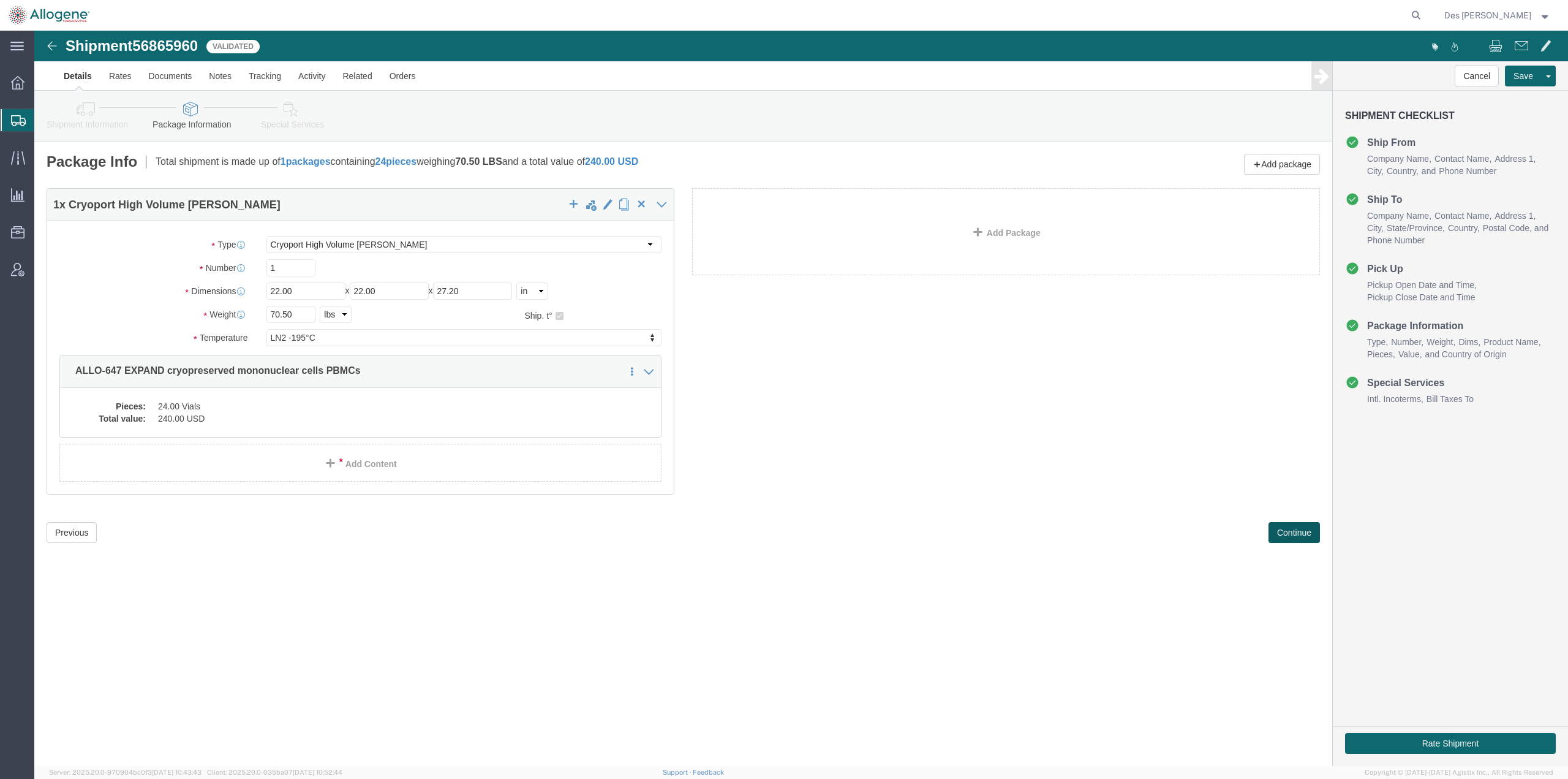
click button "Continue"
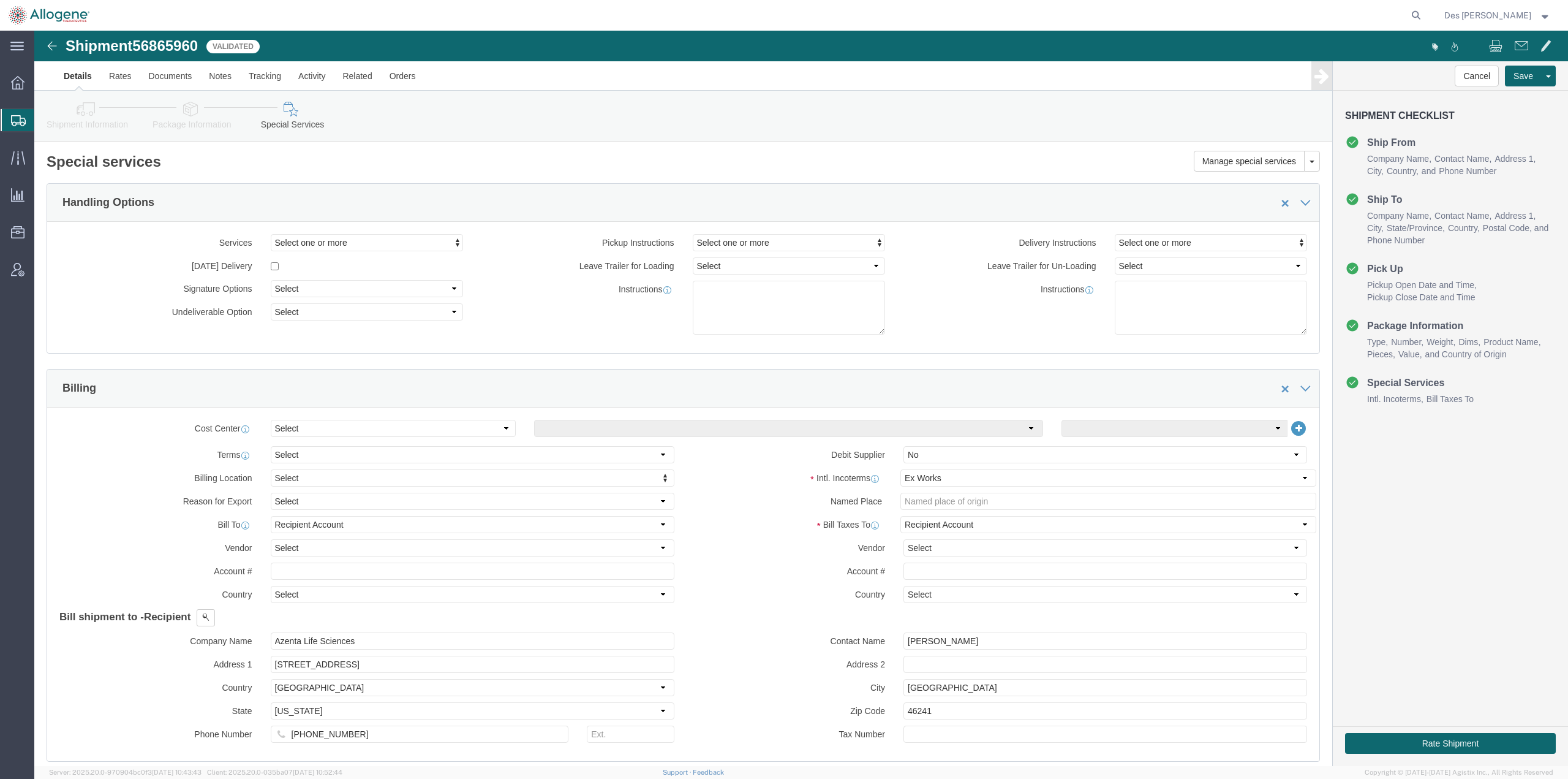
scroll to position [913, 0]
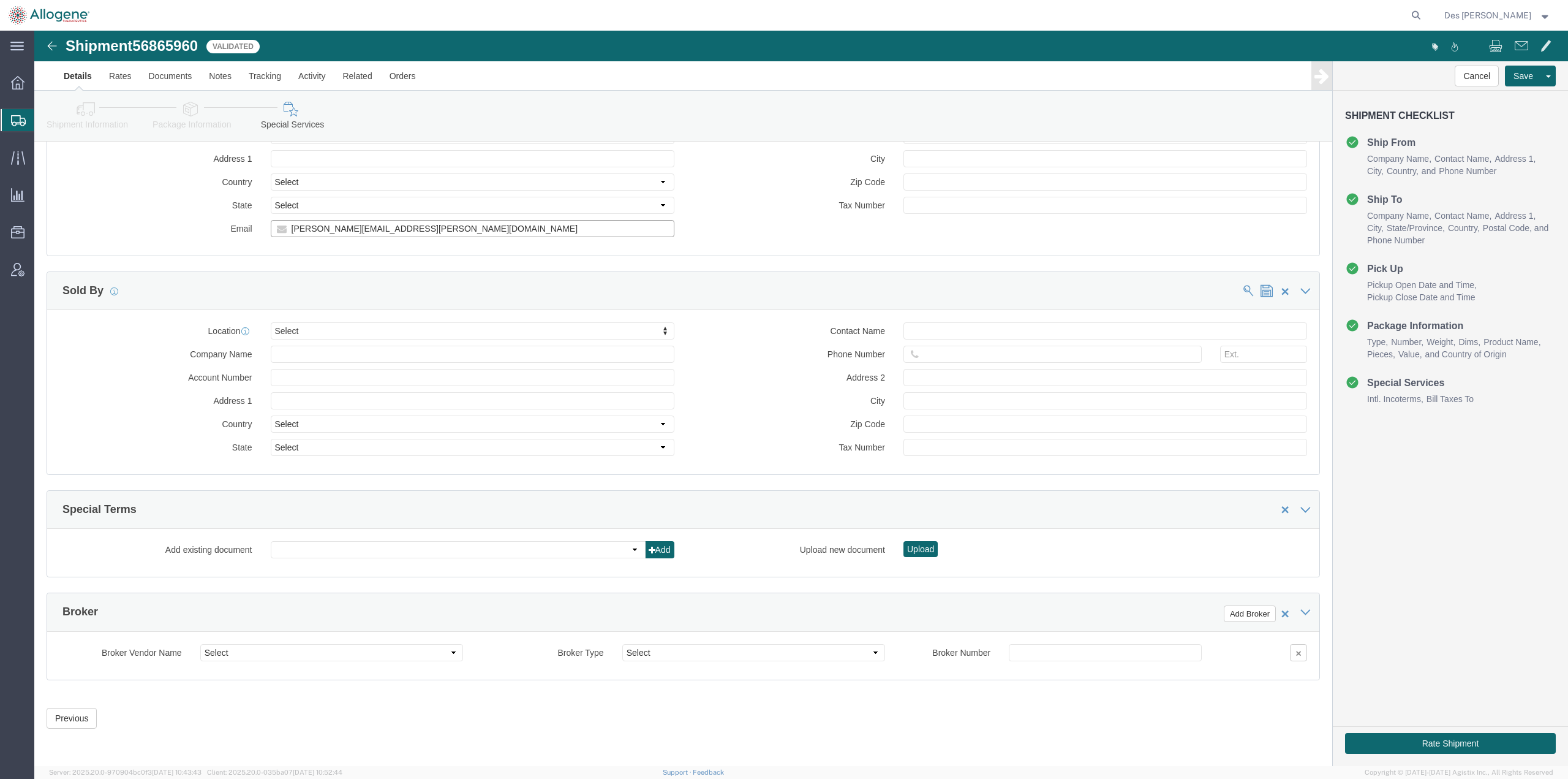
drag, startPoint x: 384, startPoint y: 197, endPoint x: 215, endPoint y: 197, distance: 169.0
click div "Email [PERSON_NAME][EMAIL_ADDRESS][PERSON_NAME][DOMAIN_NAME]"
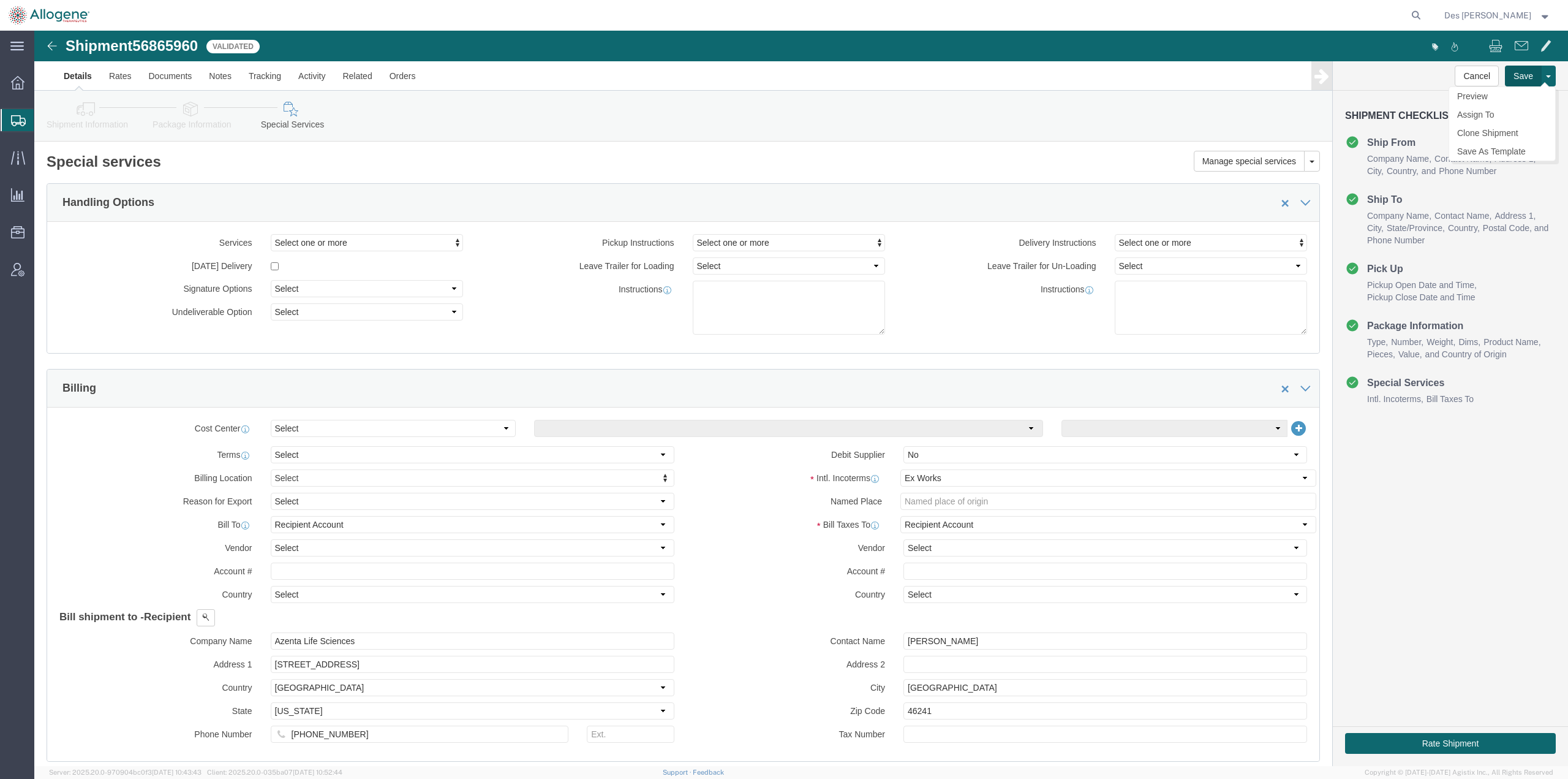
click button "Save"
click link "Details"
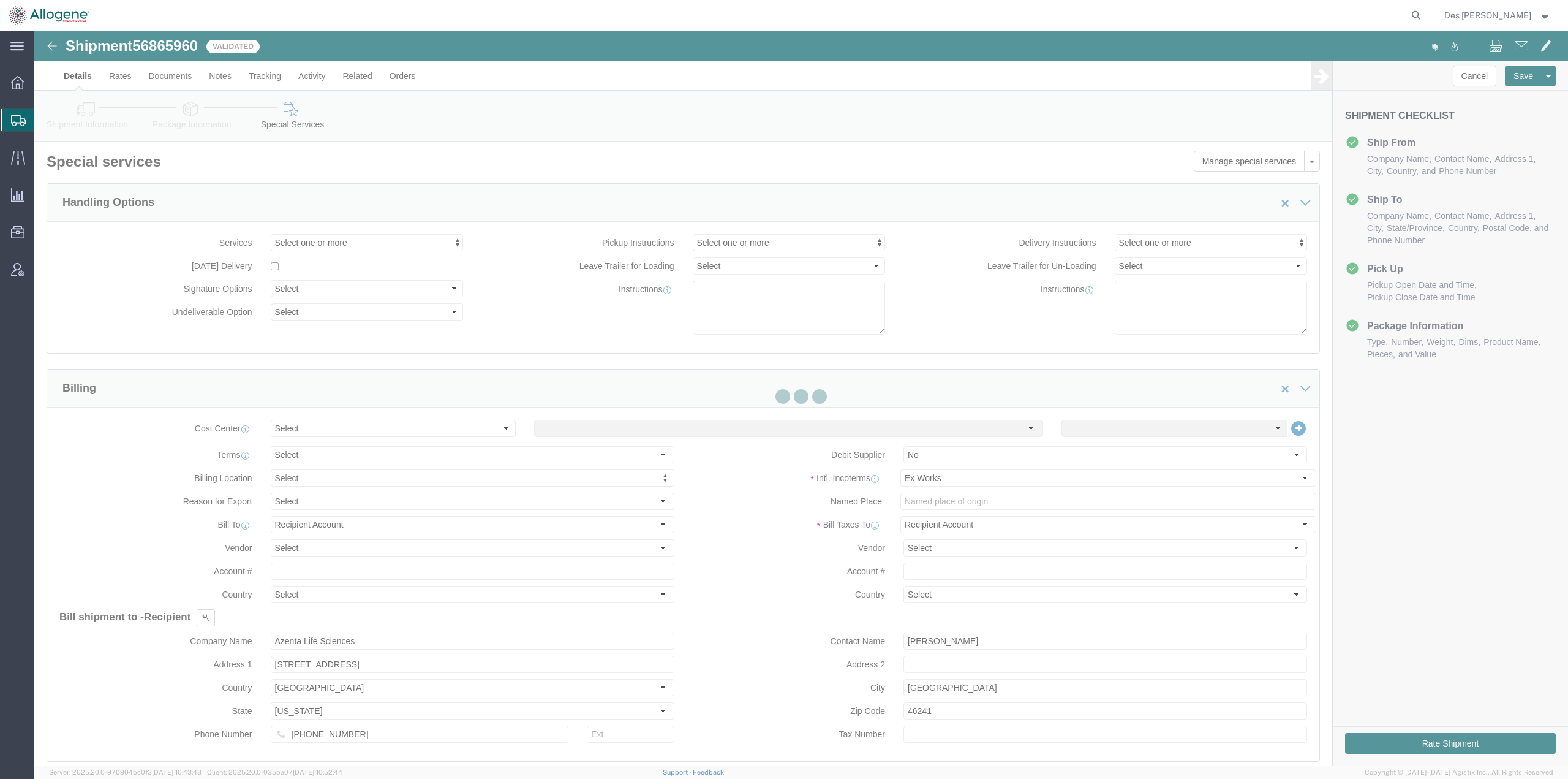
click at [68, 75] on div at bounding box center [800, 398] width 1533 height 735
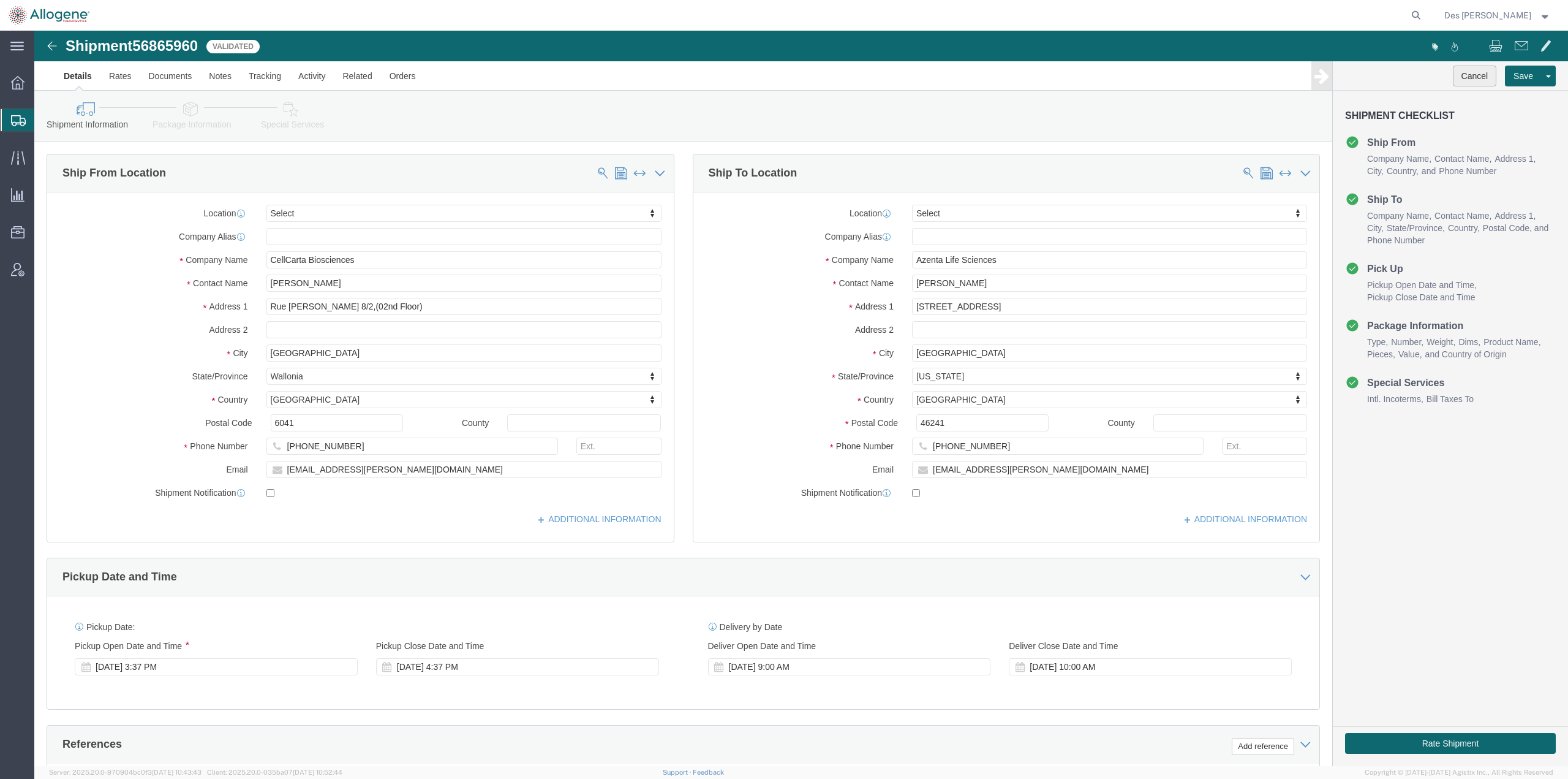
click button "Cancel"
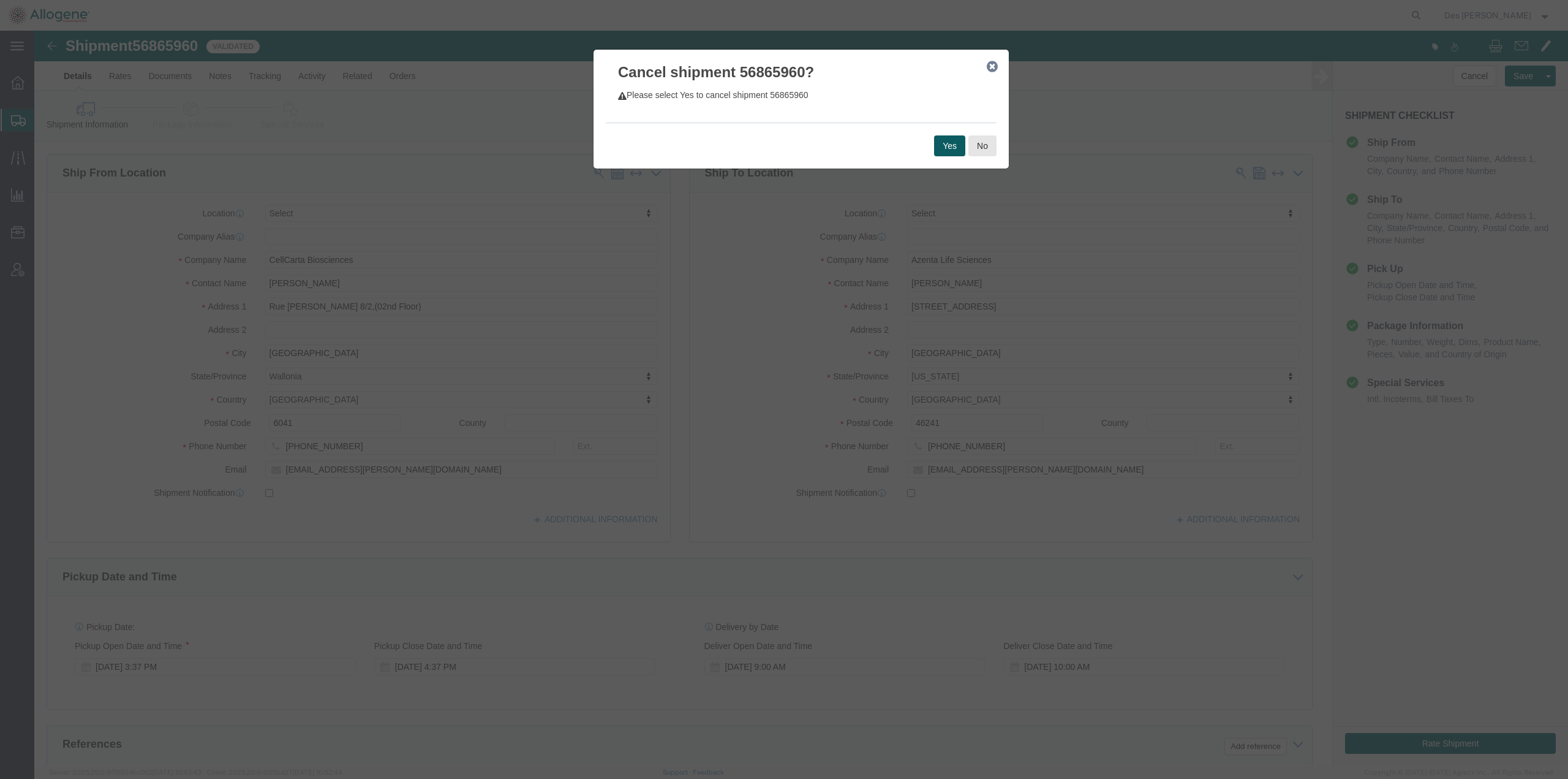
click button "Yes"
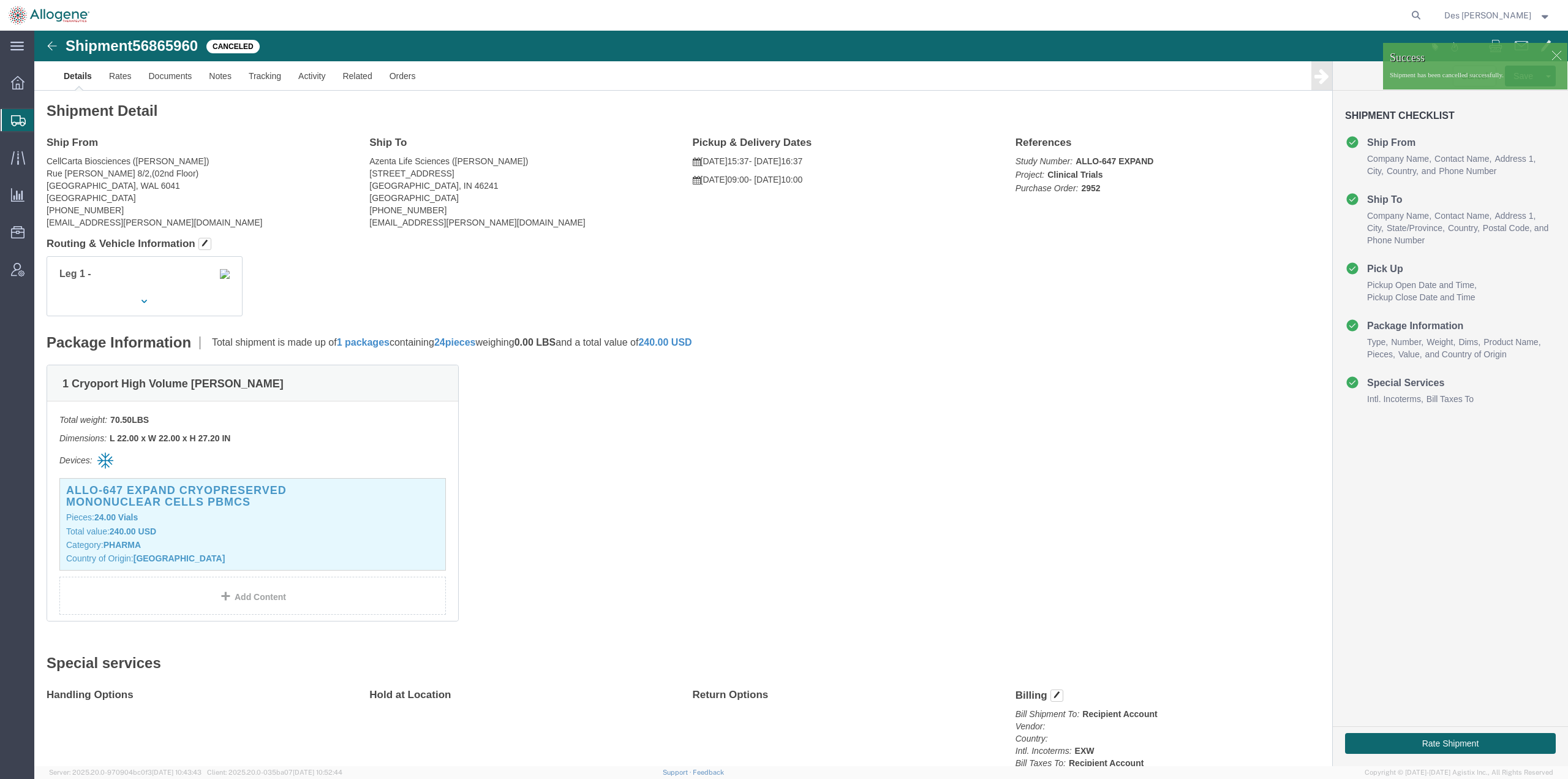
click at [44, 118] on span "Shipments" at bounding box center [38, 120] width 10 height 24
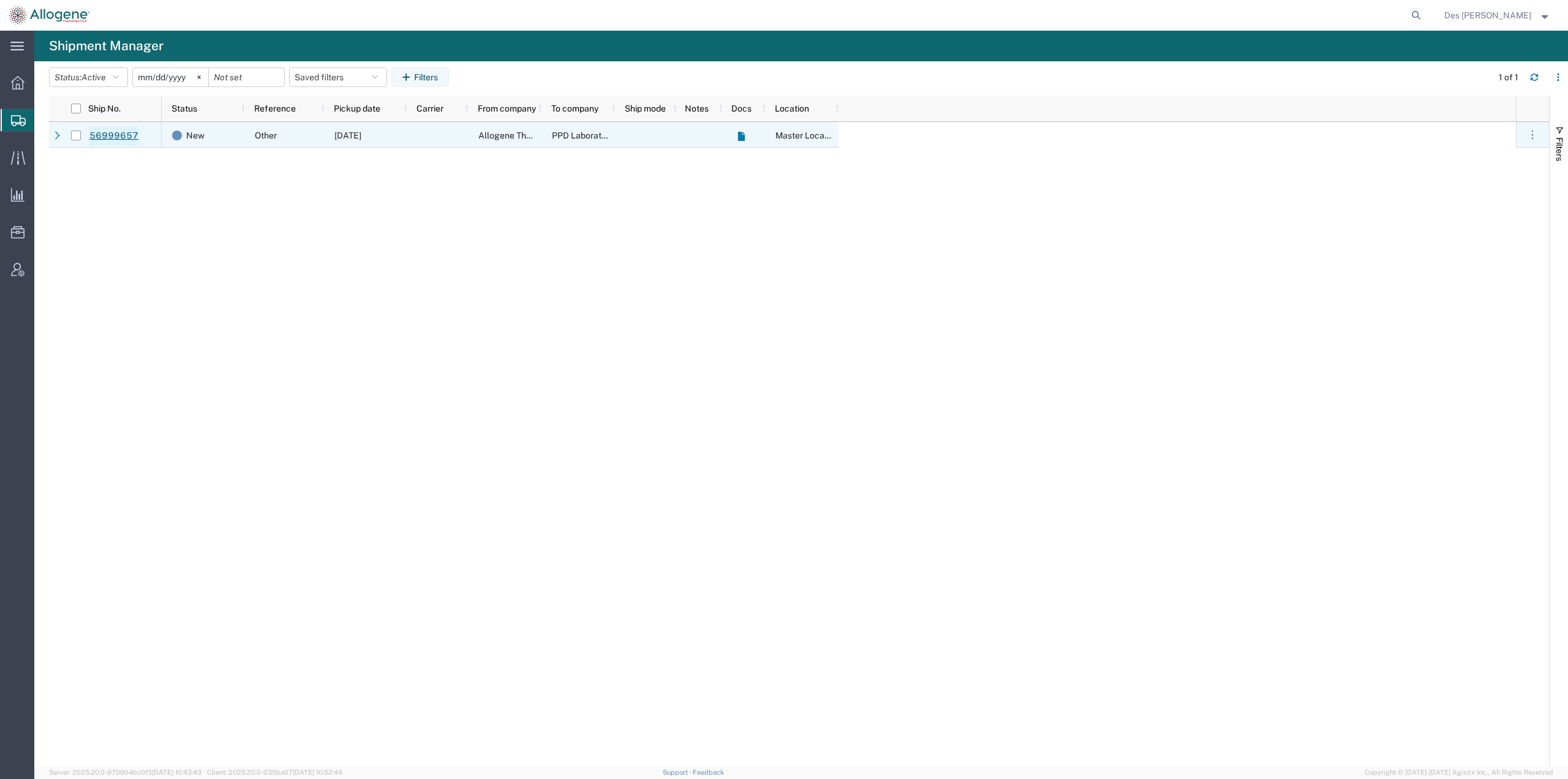
click at [118, 131] on link "56999657" at bounding box center [114, 136] width 50 height 19
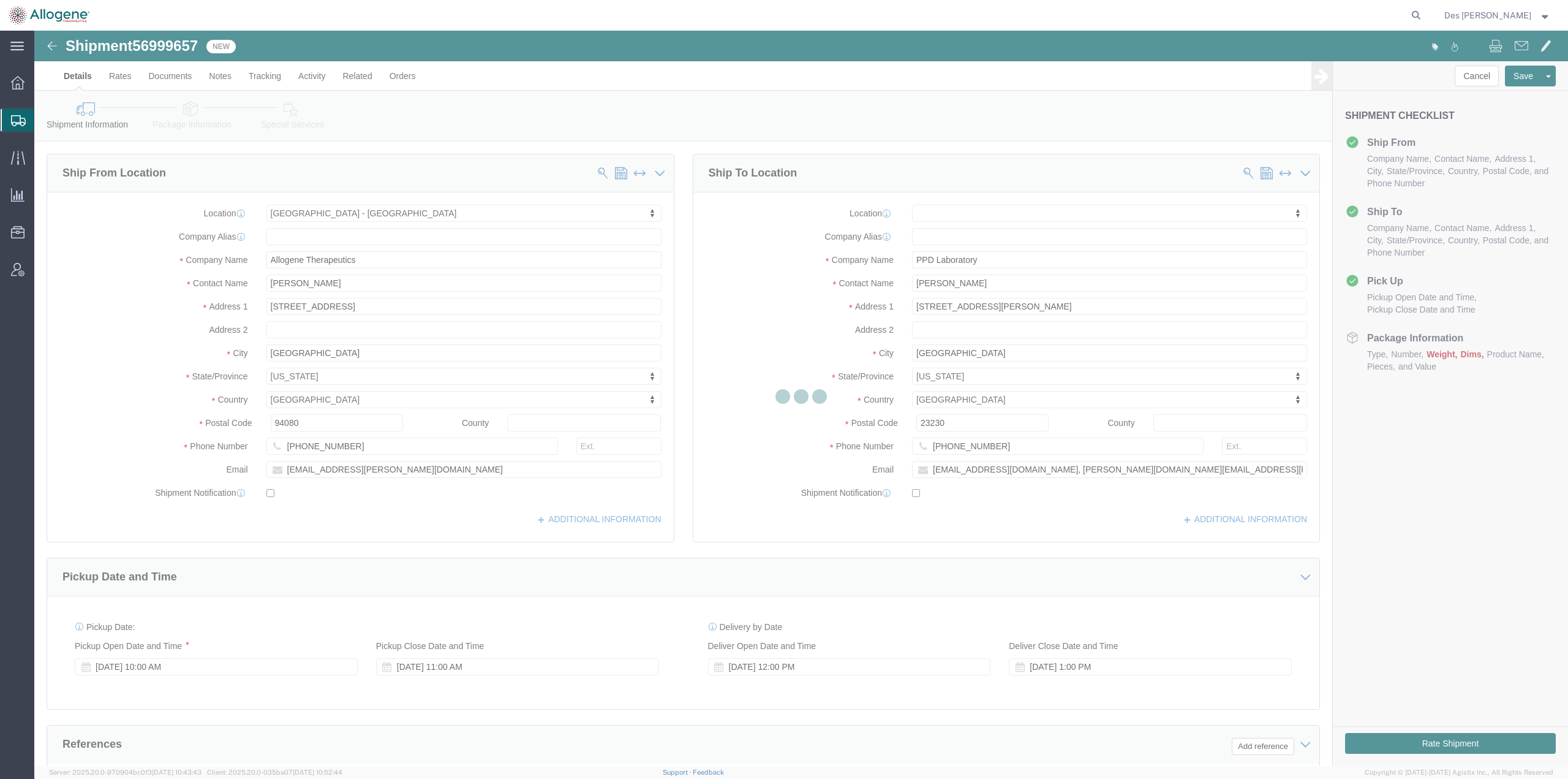
select select "52632"
select select
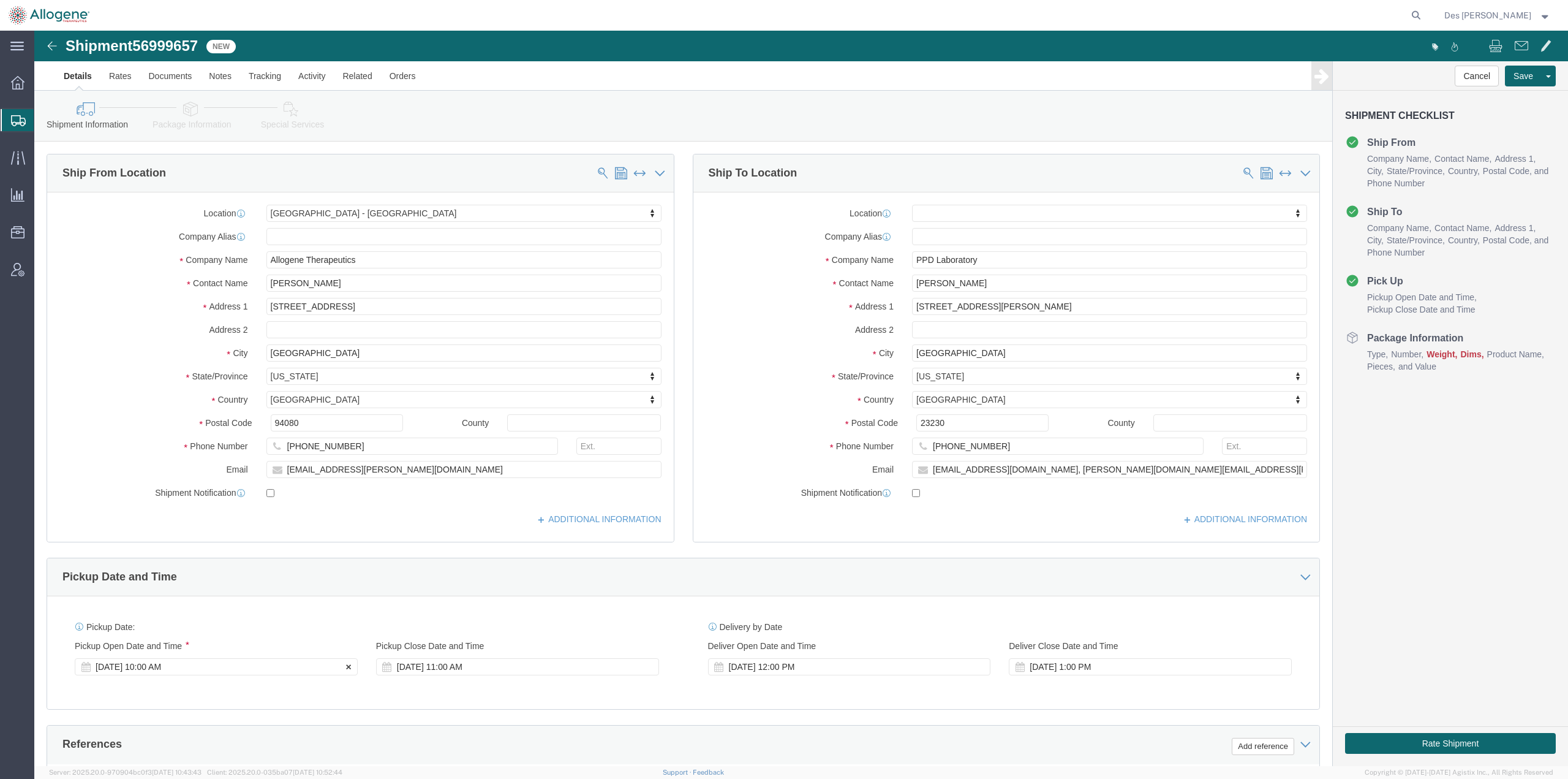
scroll to position [316, 0]
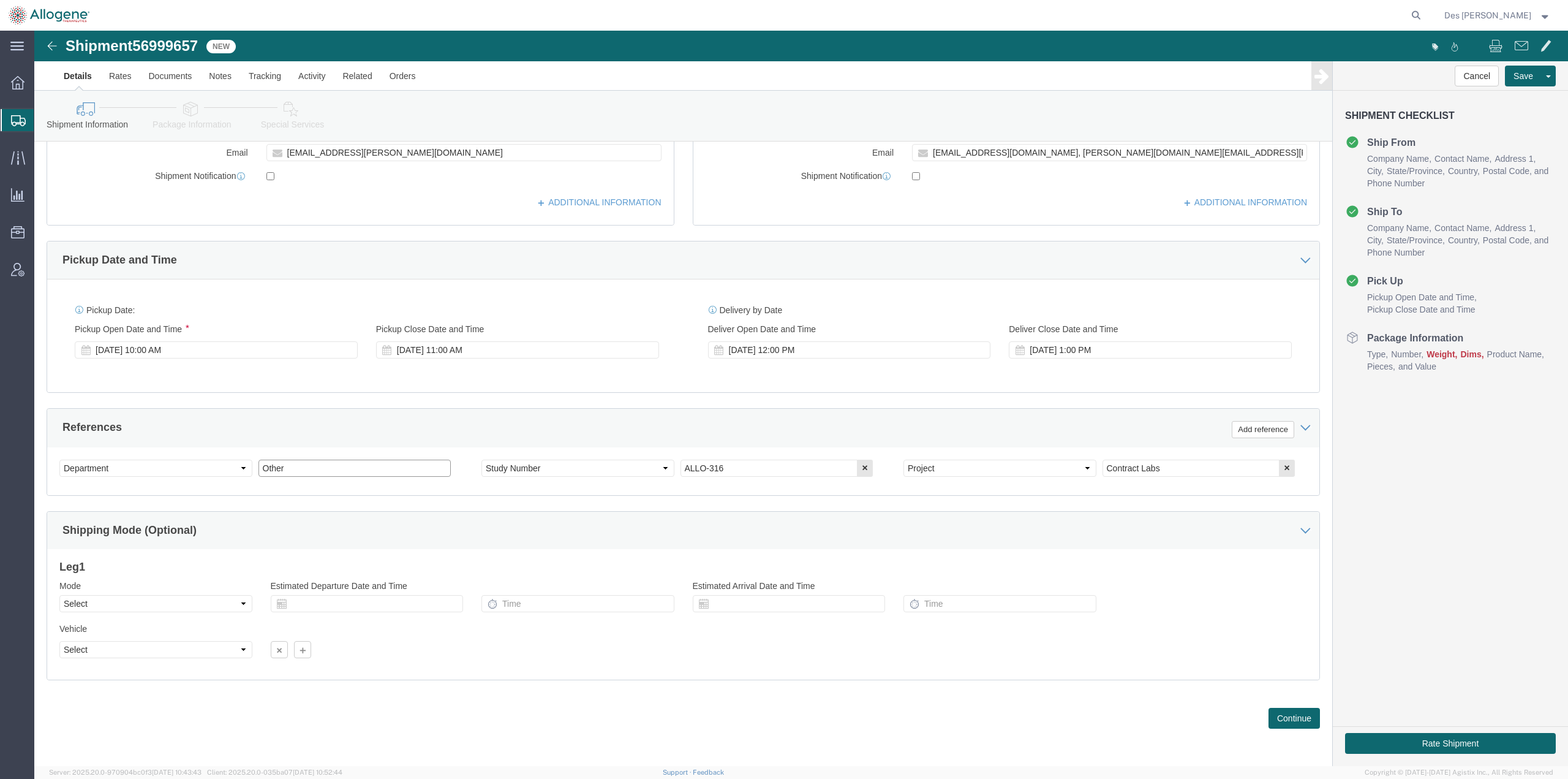
drag, startPoint x: 260, startPoint y: 439, endPoint x: 199, endPoint y: 437, distance: 61.0
click div "Select Account Type Activity ID Airline Appointment Number ASN Batch Request # …"
type input "World Courier"
click select "Select Account Type Activity ID Airline Appointment Number ASN Batch Request # …"
select select "CUSTREF"
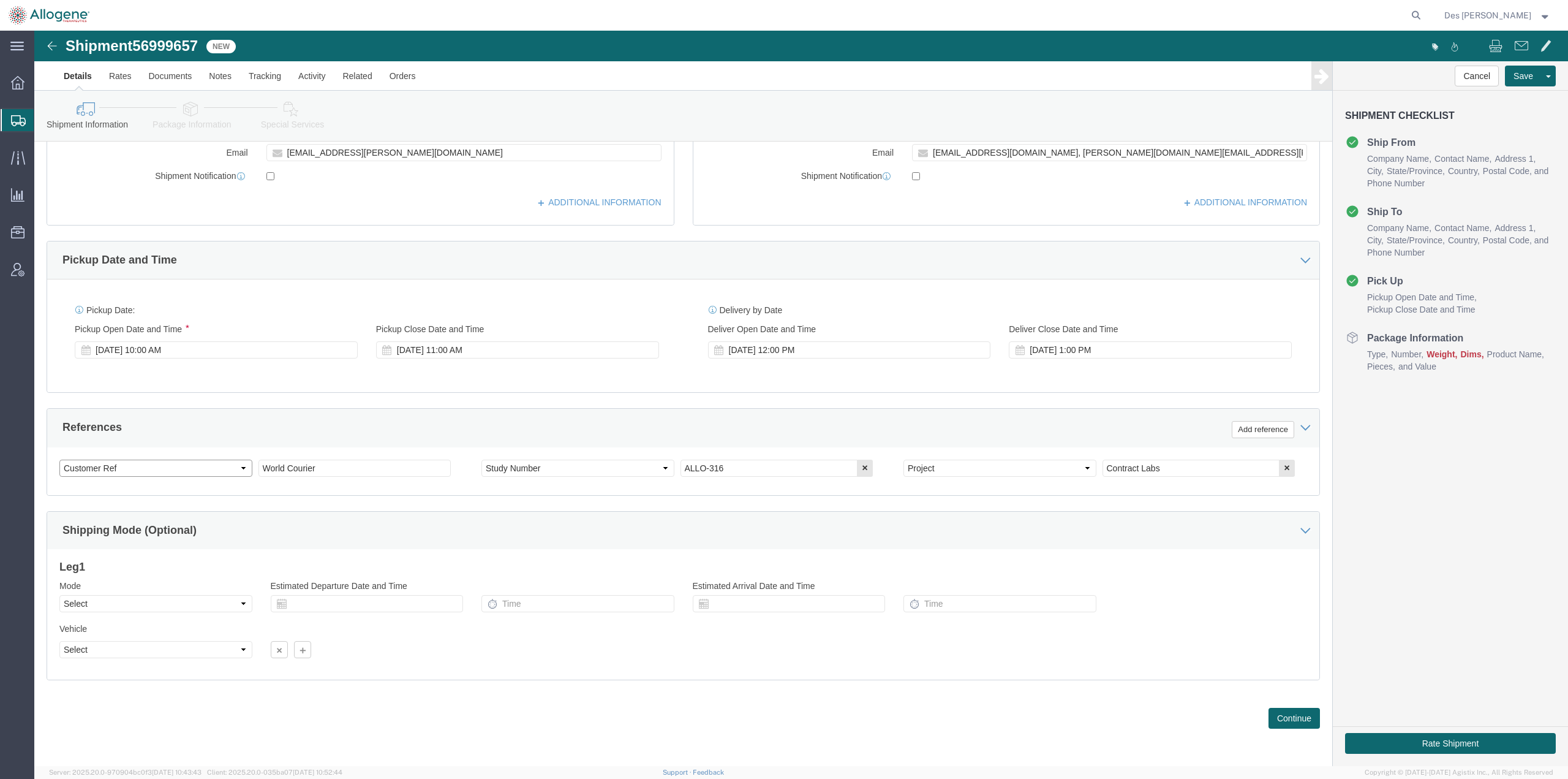
click select "Select Account Type Activity ID Airline Appointment Number ASN Batch Request # …"
click button "Save"
click at [44, 118] on span "Shipments" at bounding box center [38, 120] width 10 height 24
